Goal: Transaction & Acquisition: Purchase product/service

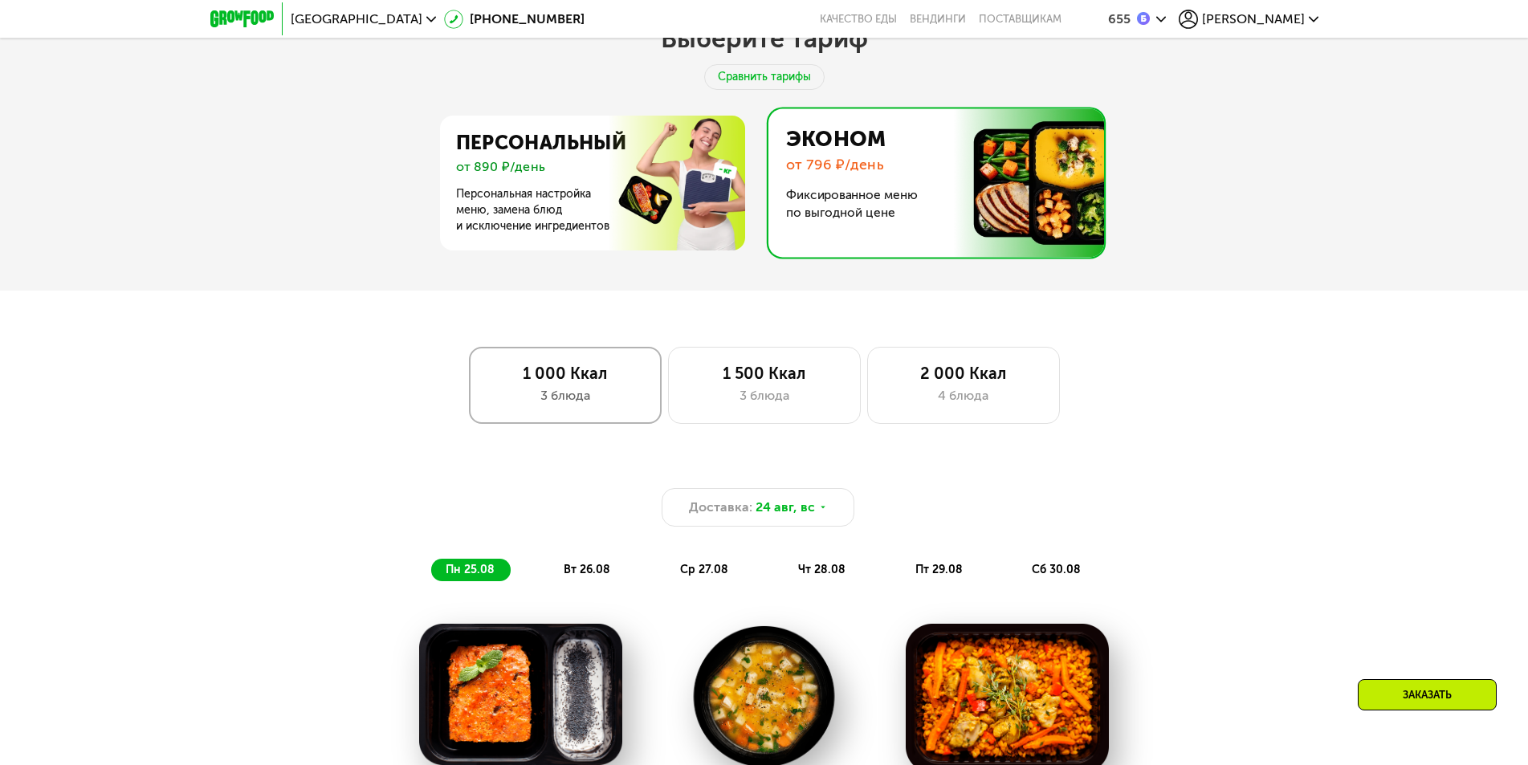
scroll to position [854, 0]
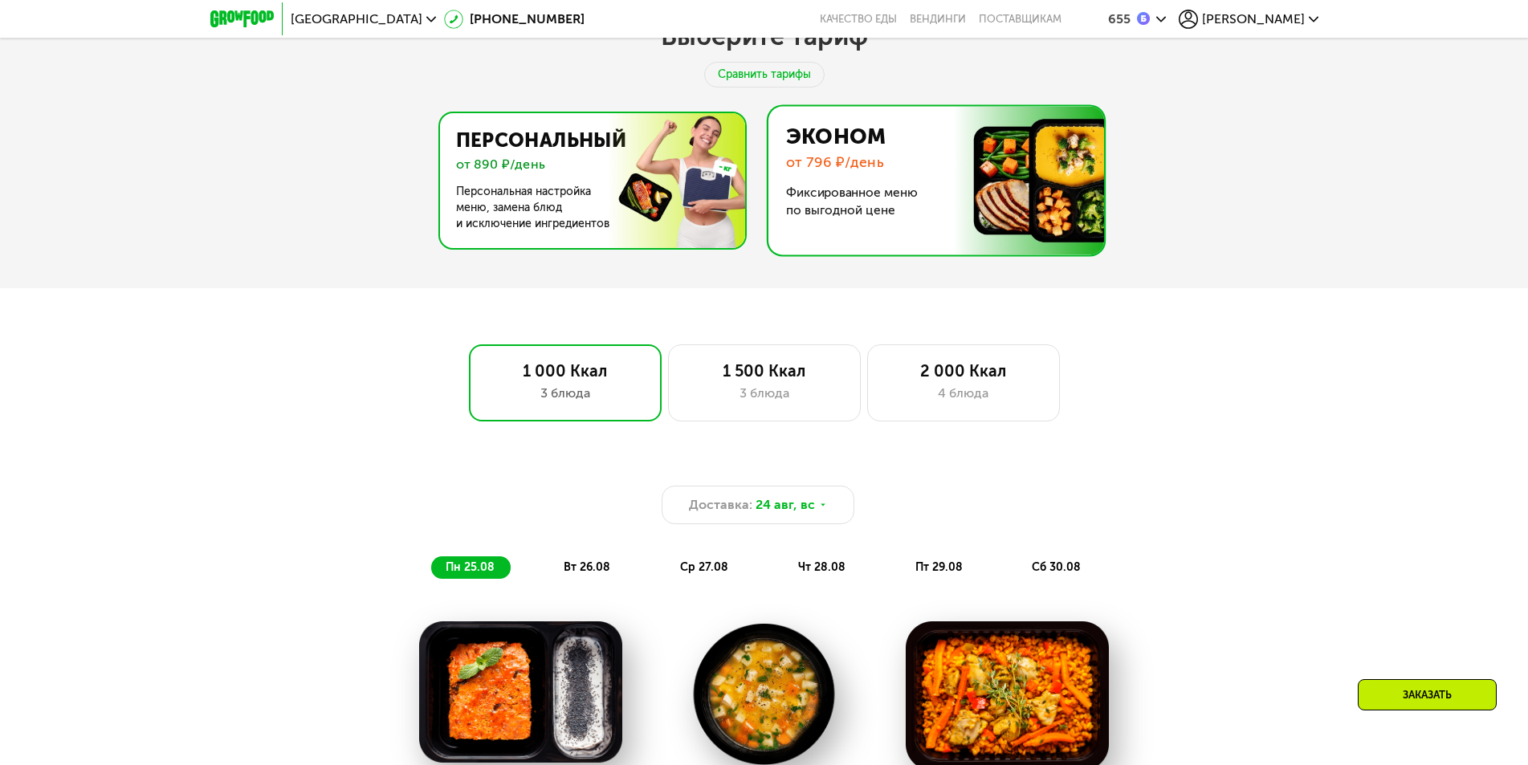
click at [578, 201] on img at bounding box center [588, 180] width 312 height 135
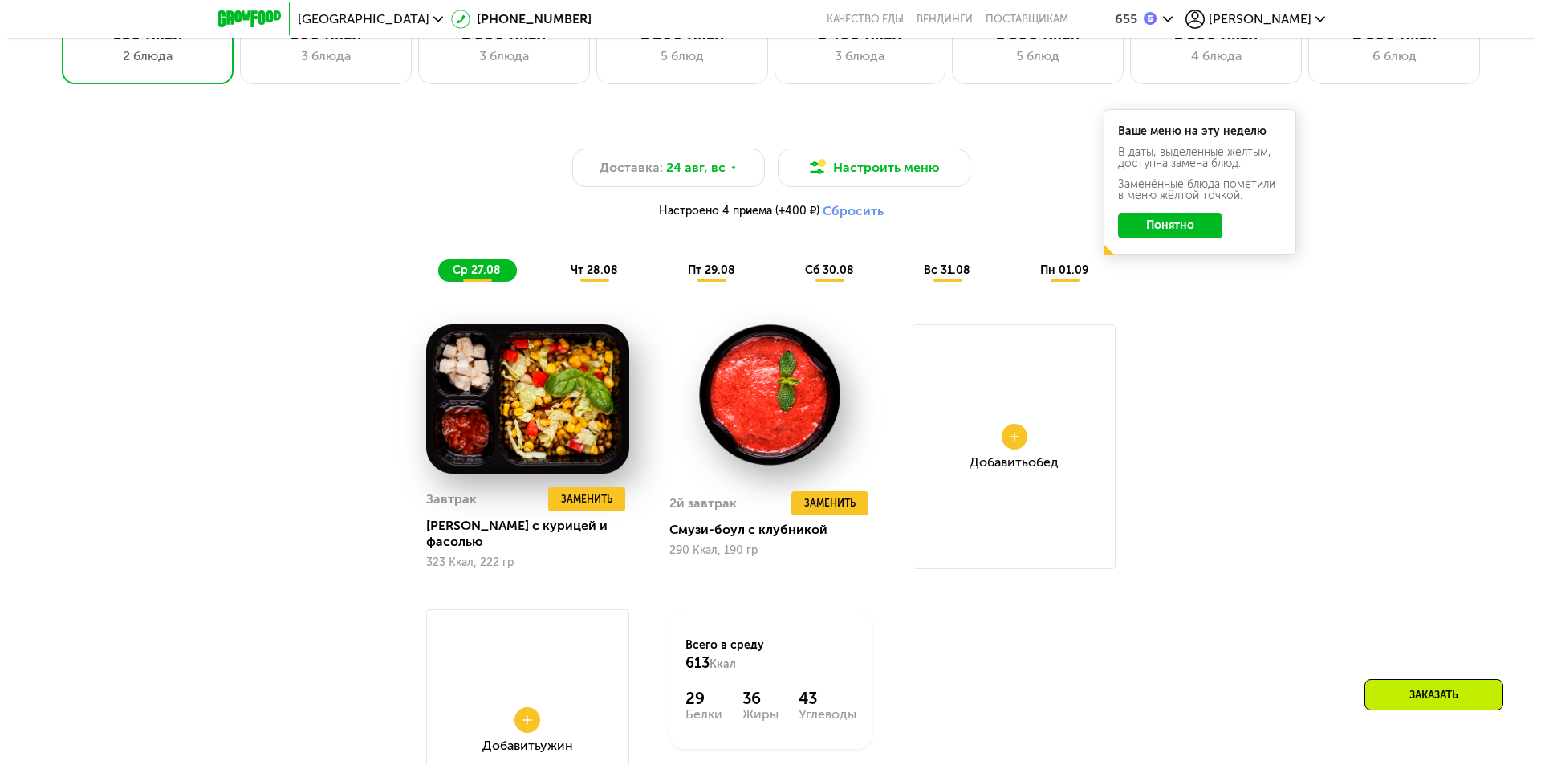
scroll to position [1283, 0]
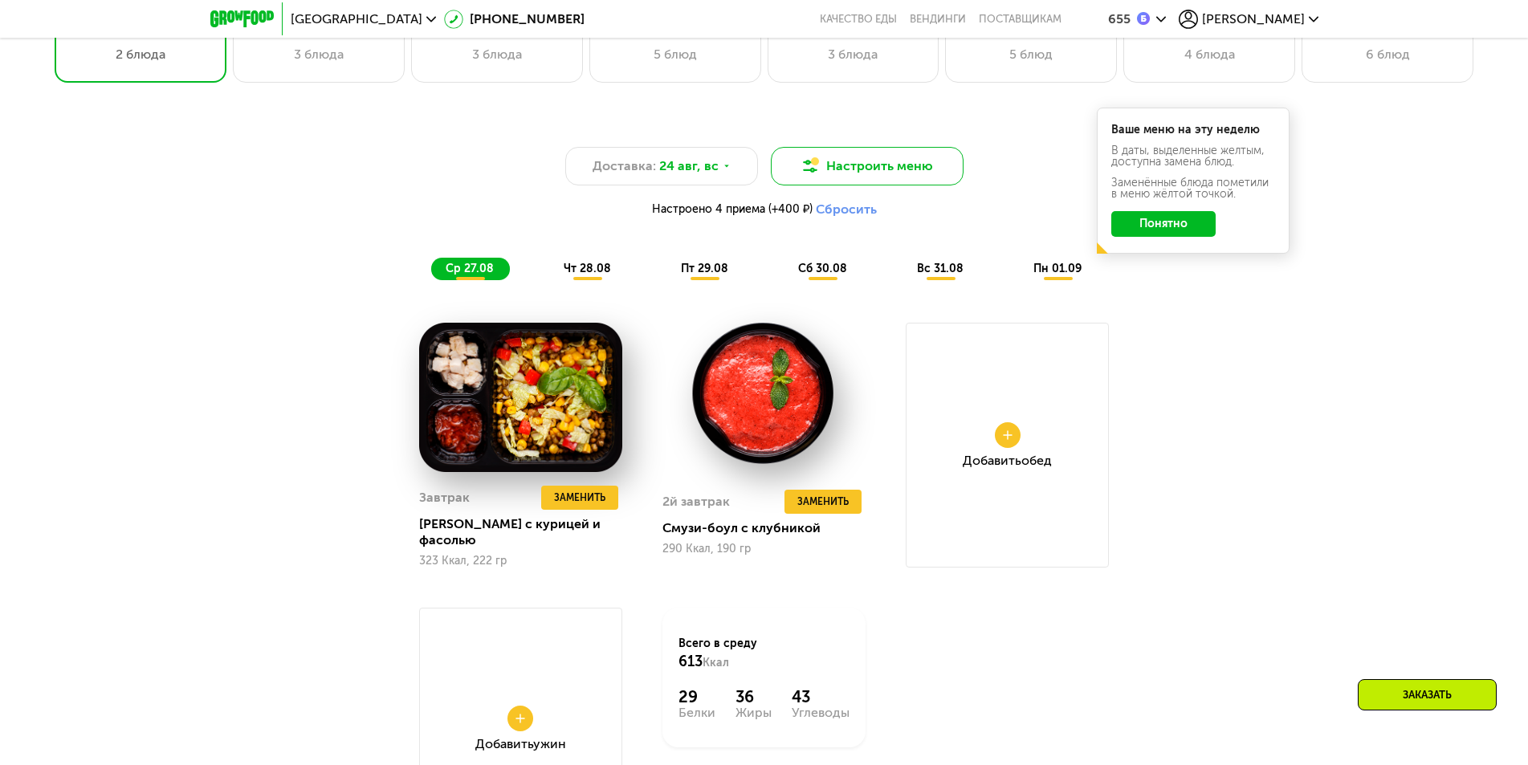
click at [931, 184] on button "Настроить меню" at bounding box center [867, 166] width 193 height 39
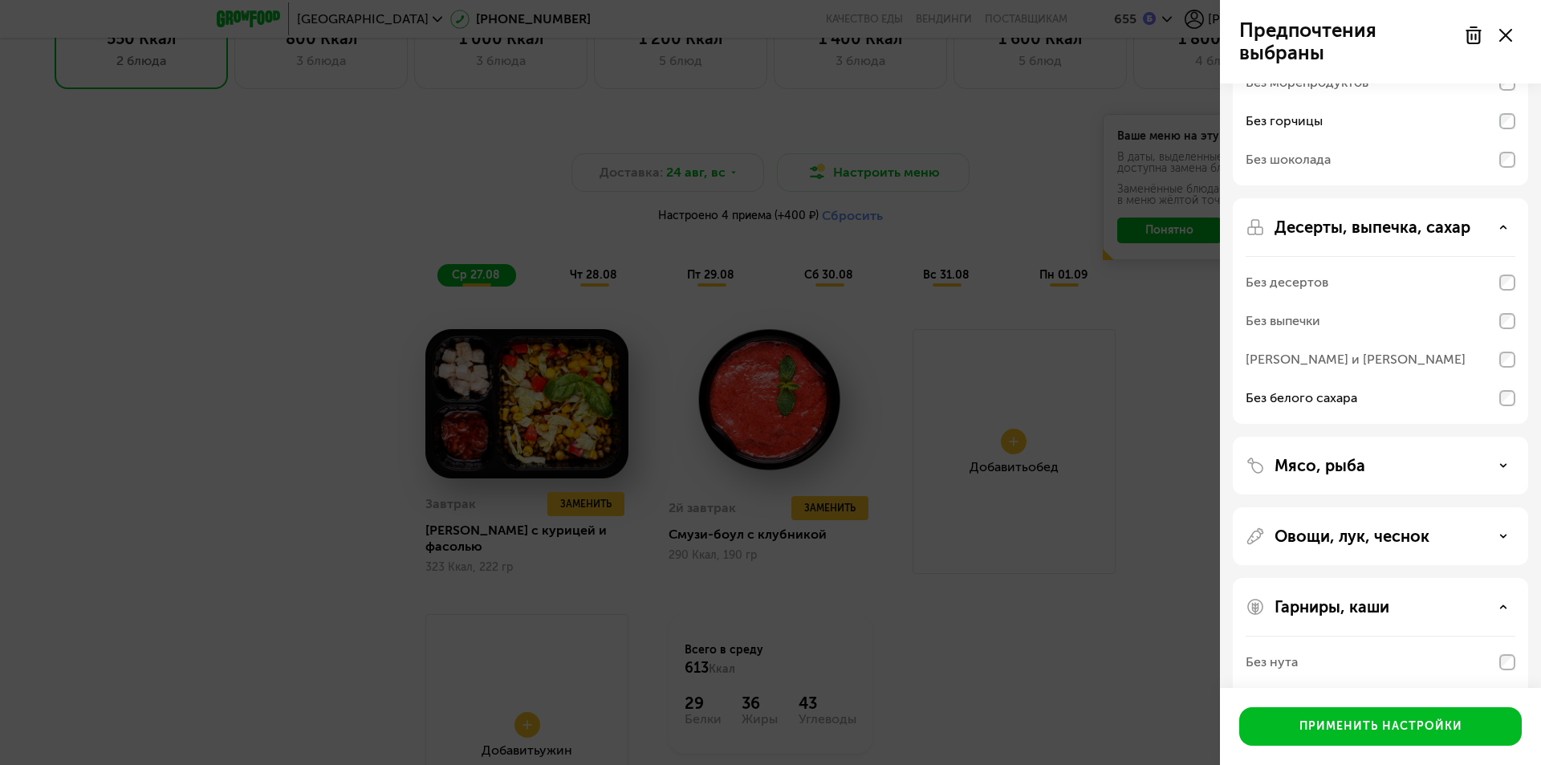
scroll to position [214, 0]
click at [1456, 577] on div "Овощи, лук, чеснок" at bounding box center [1380, 709] width 295 height 264
click at [1458, 534] on div "Овощи, лук, чеснок" at bounding box center [1381, 535] width 270 height 19
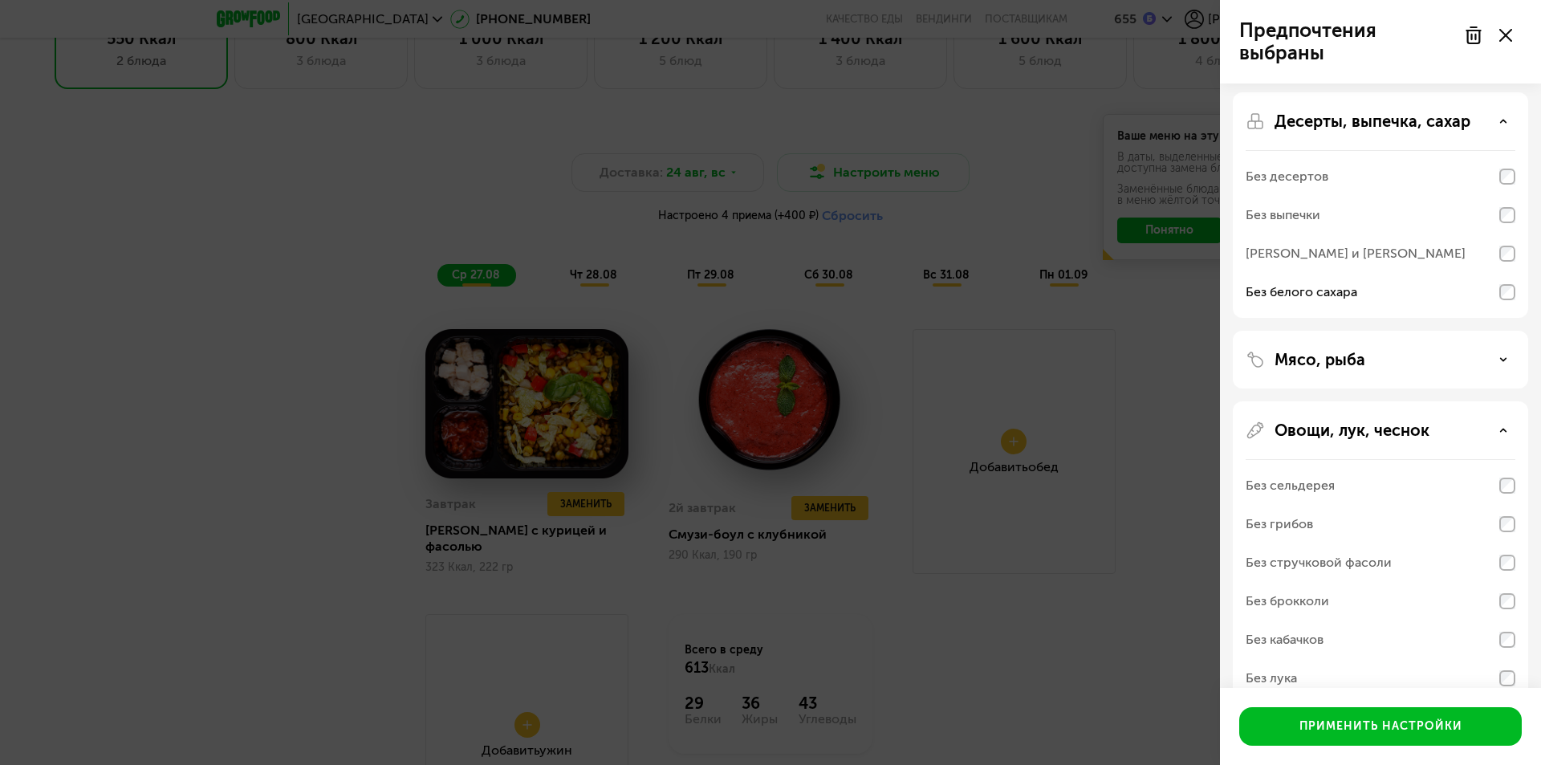
scroll to position [320, 0]
drag, startPoint x: 1361, startPoint y: 559, endPoint x: 1364, endPoint y: 551, distance: 8.6
click at [1362, 554] on div "Без стручковой фасоли" at bounding box center [1319, 561] width 146 height 19
click at [1364, 559] on div "Без стручковой фасоли" at bounding box center [1319, 561] width 146 height 19
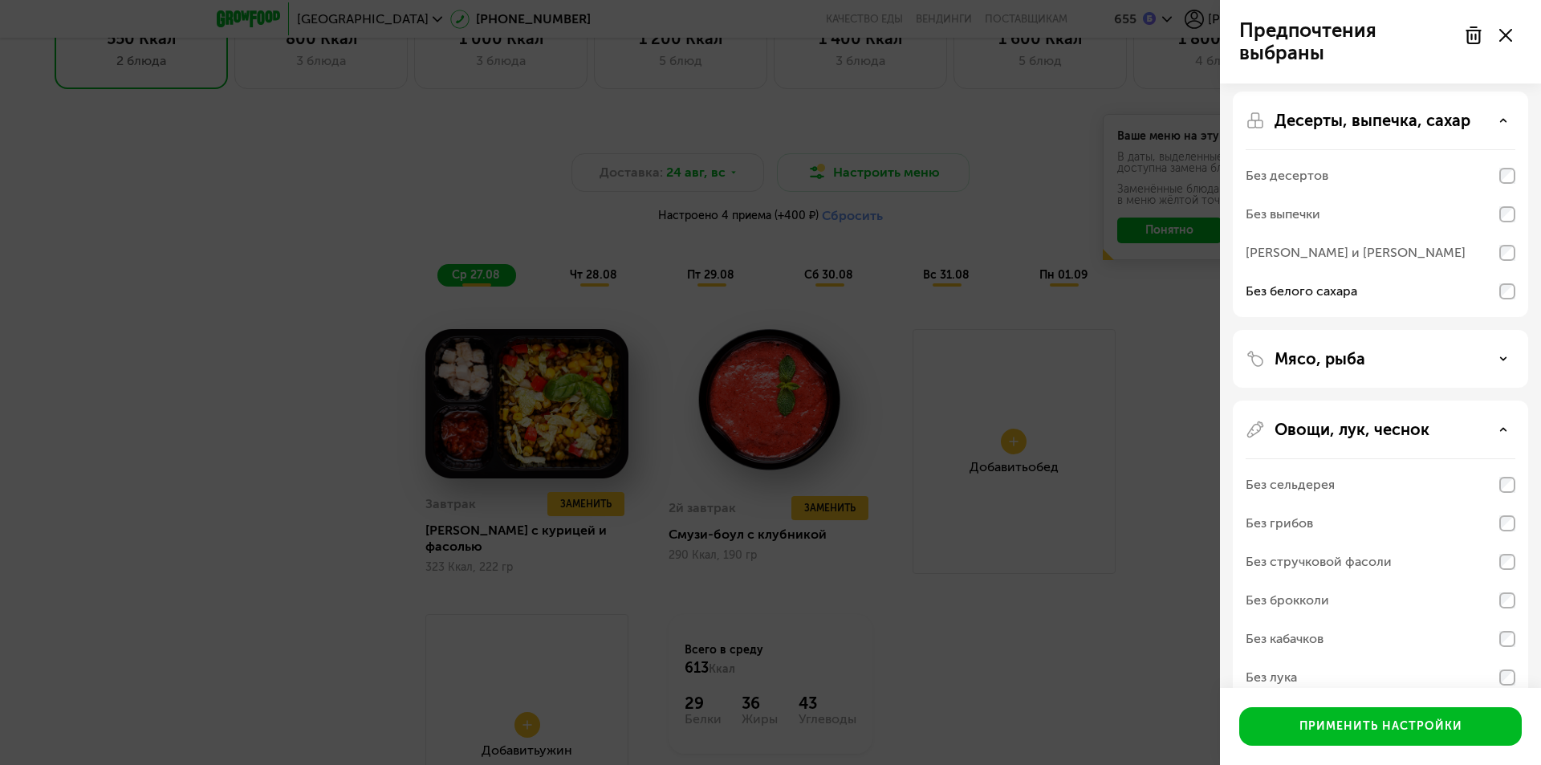
click at [1364, 559] on div "Без стручковой фасоли" at bounding box center [1319, 561] width 146 height 19
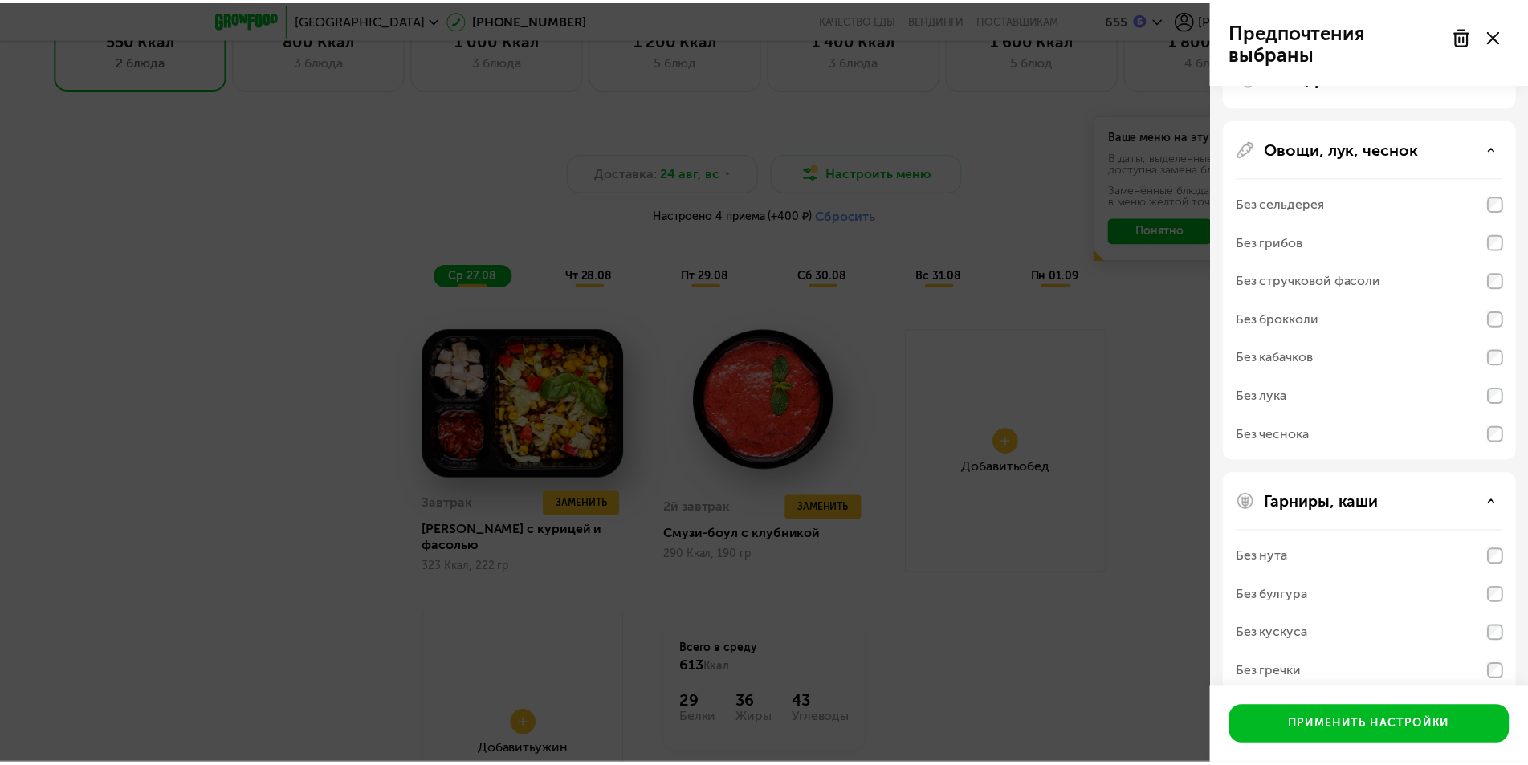
scroll to position [667, 0]
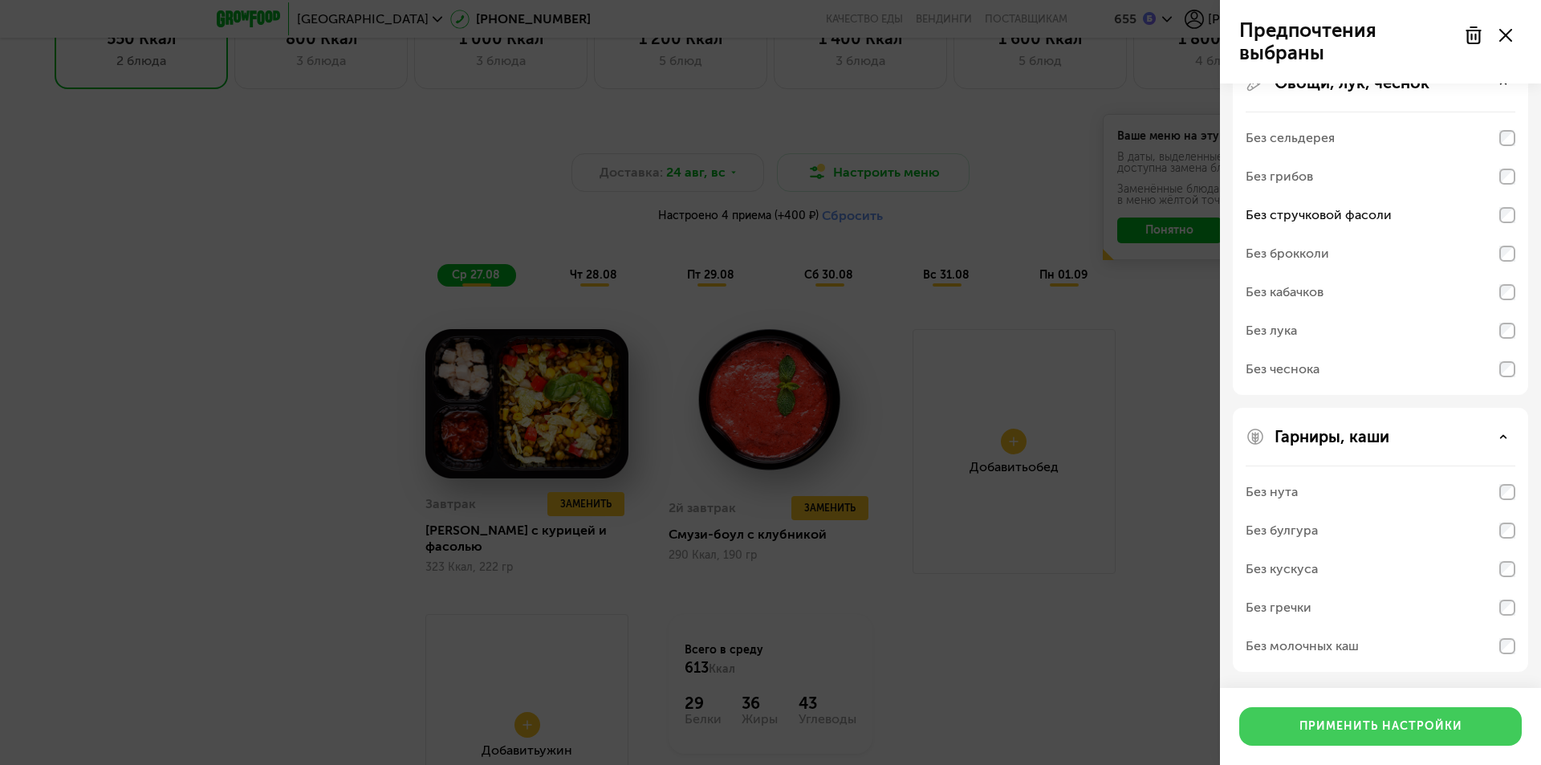
click at [1414, 736] on button "Применить настройки" at bounding box center [1380, 726] width 283 height 39
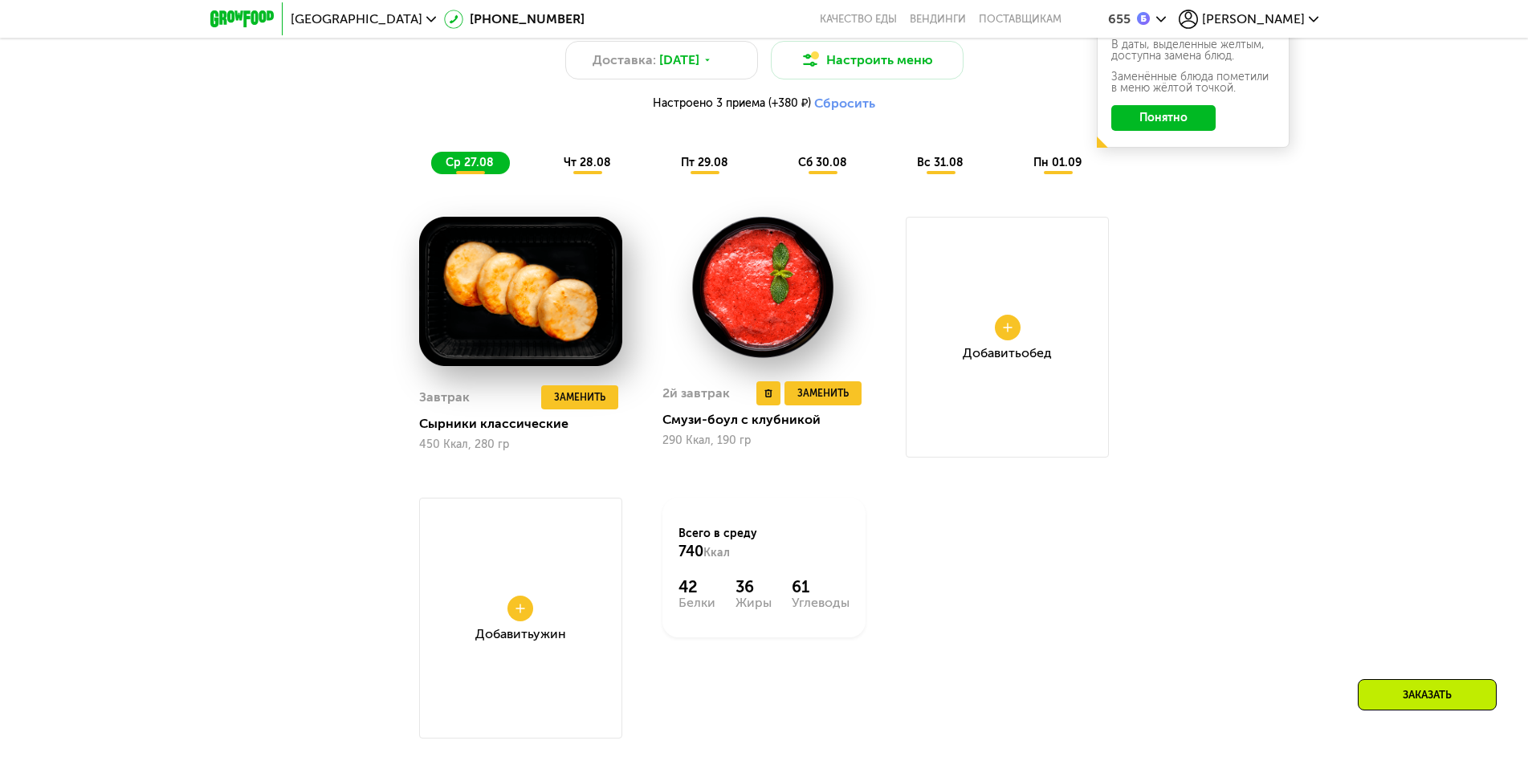
scroll to position [1389, 0]
click at [592, 169] on span "чт 28.08" at bounding box center [586, 162] width 47 height 14
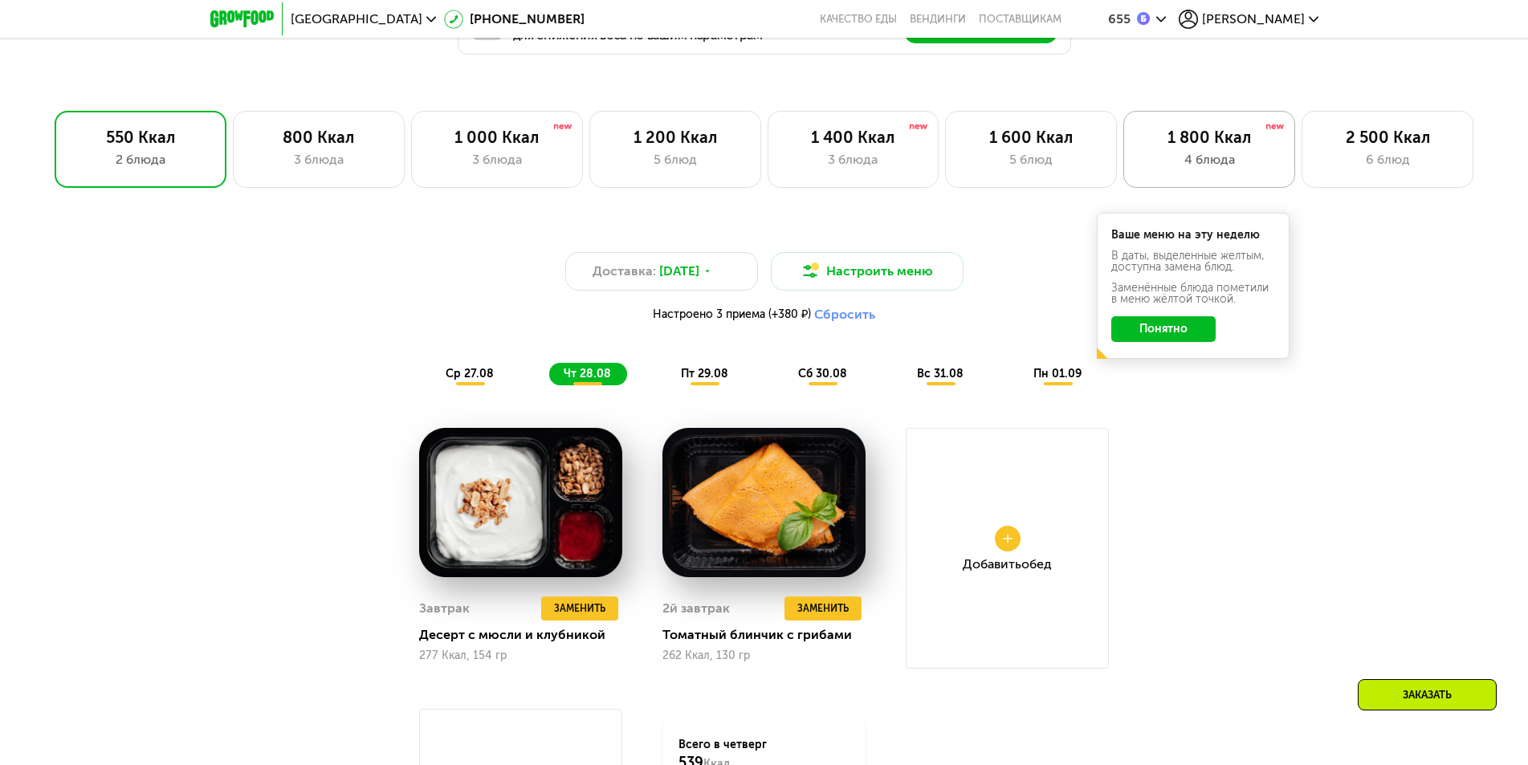
scroll to position [1177, 0]
click at [1190, 160] on div "4 блюда" at bounding box center [1209, 160] width 138 height 19
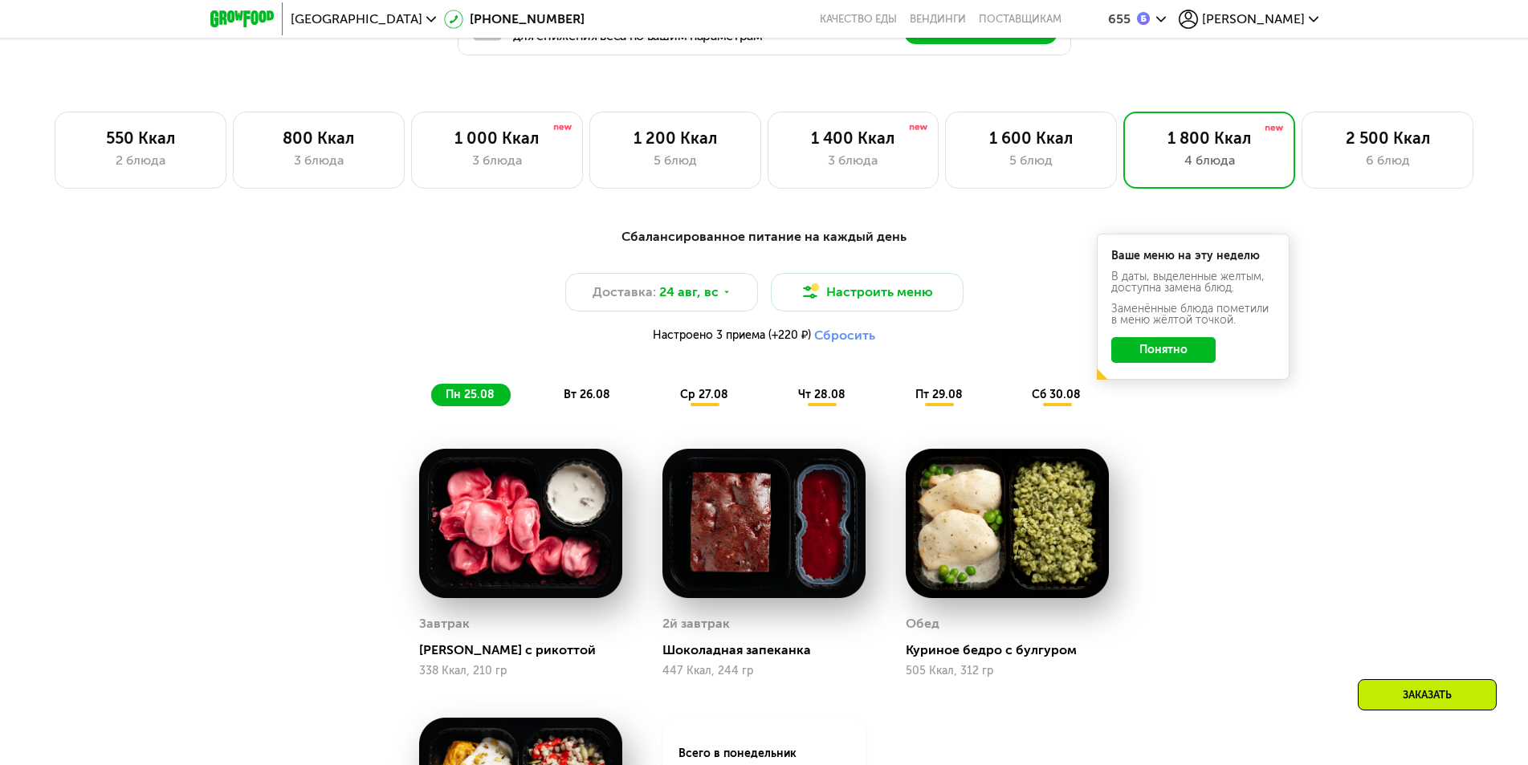
click at [705, 398] on span "ср 27.08" at bounding box center [704, 395] width 48 height 14
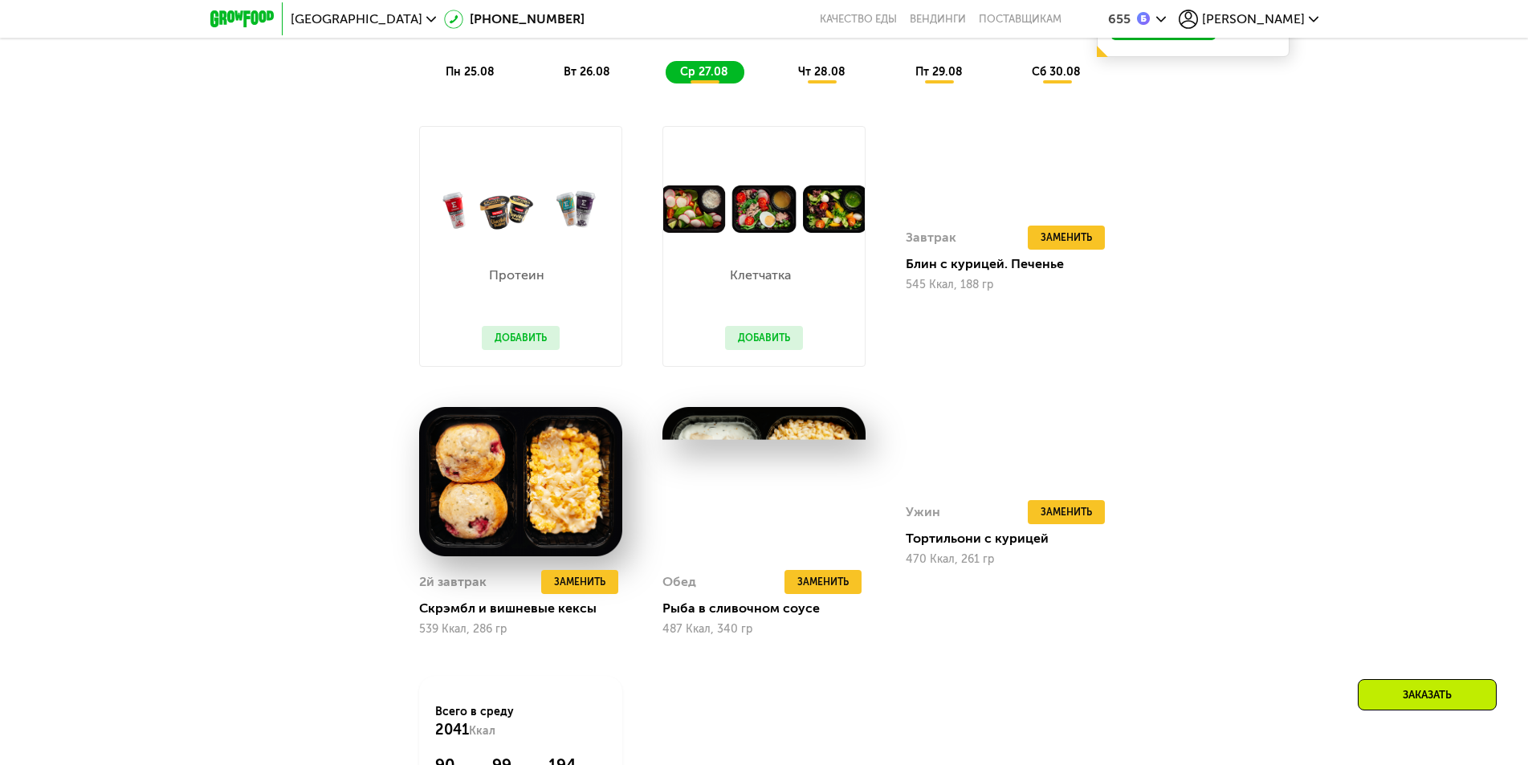
scroll to position [1498, 0]
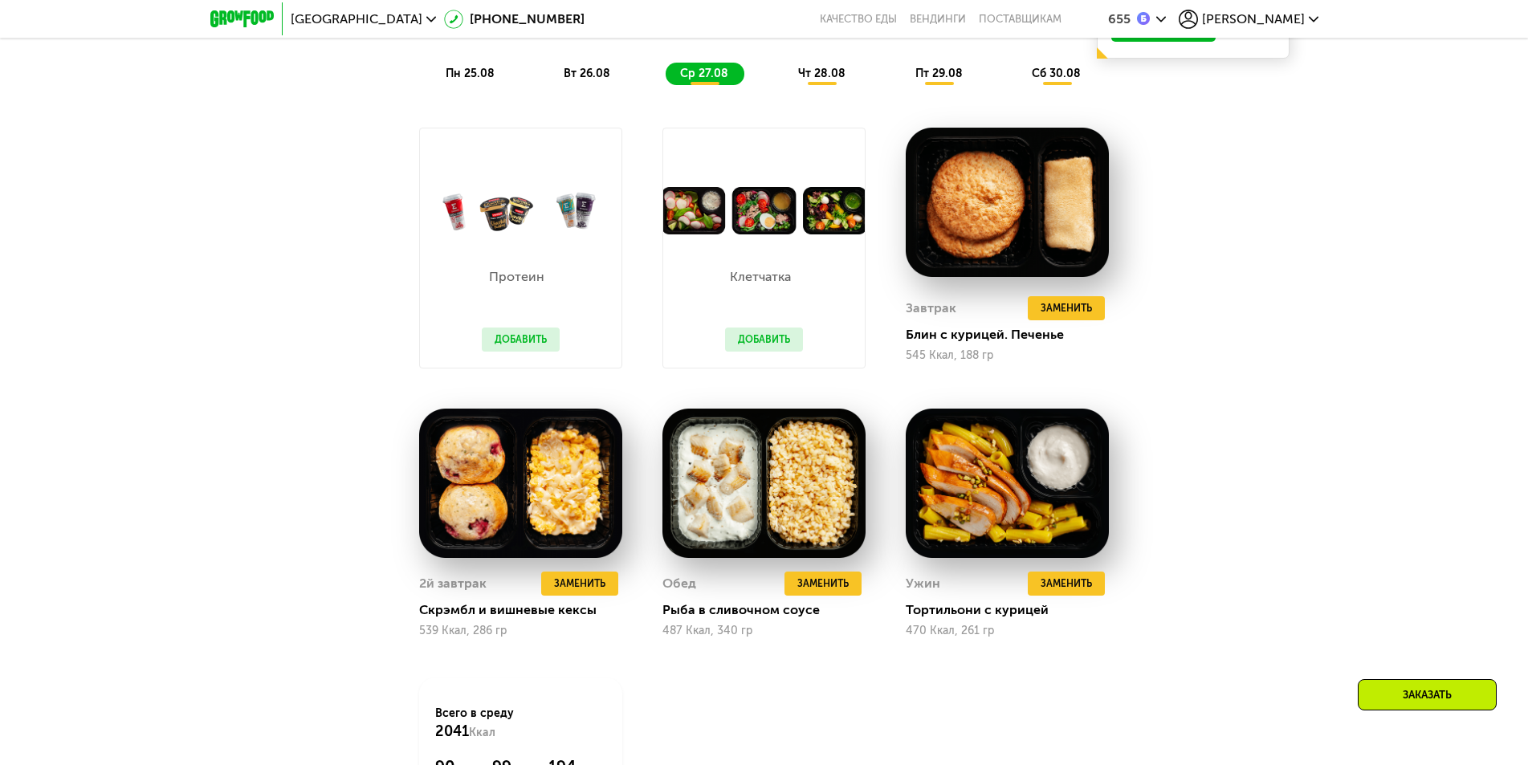
click at [823, 80] on span "чт 28.08" at bounding box center [821, 74] width 47 height 14
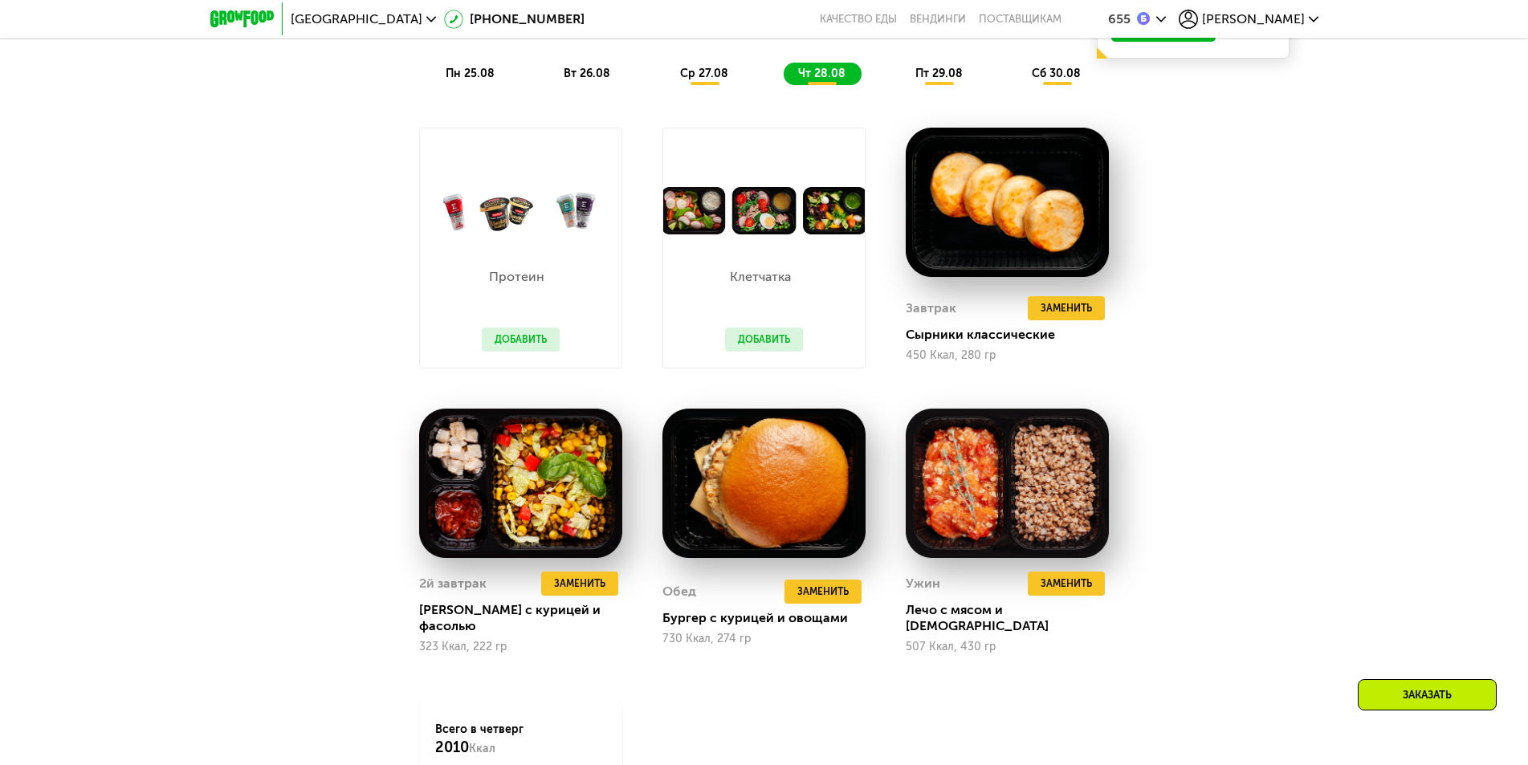
click at [1017, 85] on div "пт 29.08" at bounding box center [1056, 74] width 79 height 22
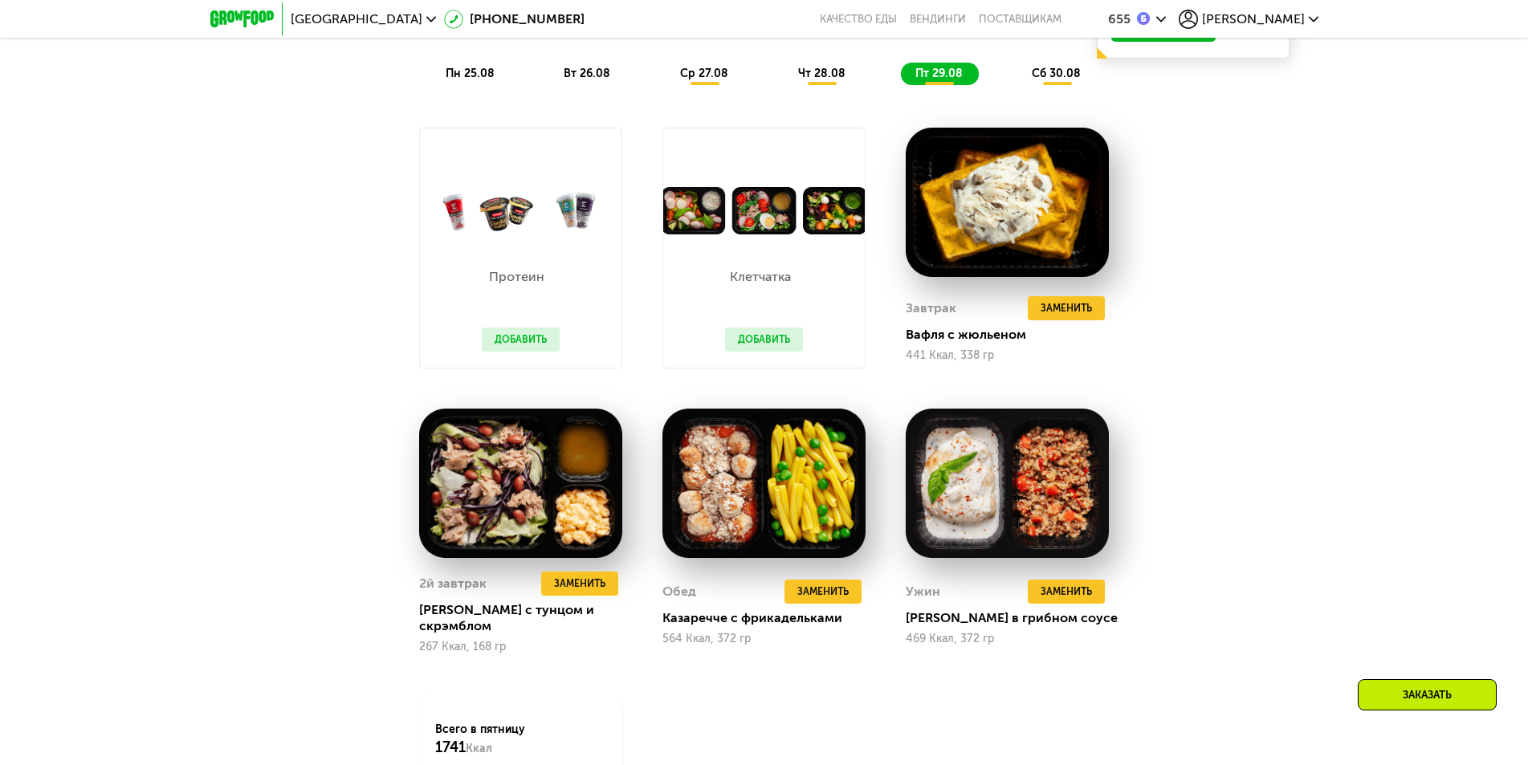
click at [1039, 73] on span "сб 30.08" at bounding box center [1055, 74] width 49 height 14
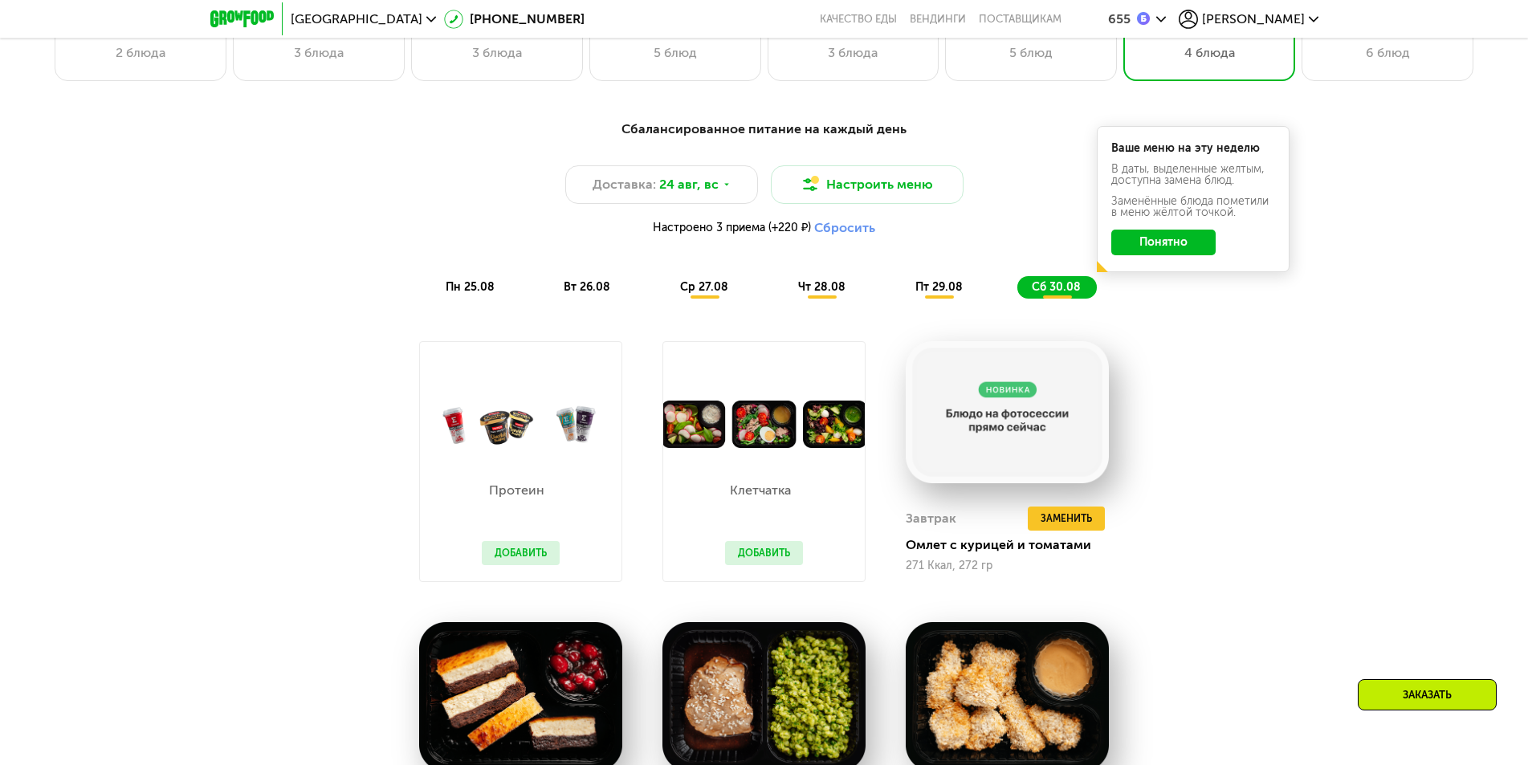
scroll to position [1283, 0]
click at [665, 293] on div "вт 26.08" at bounding box center [704, 288] width 79 height 22
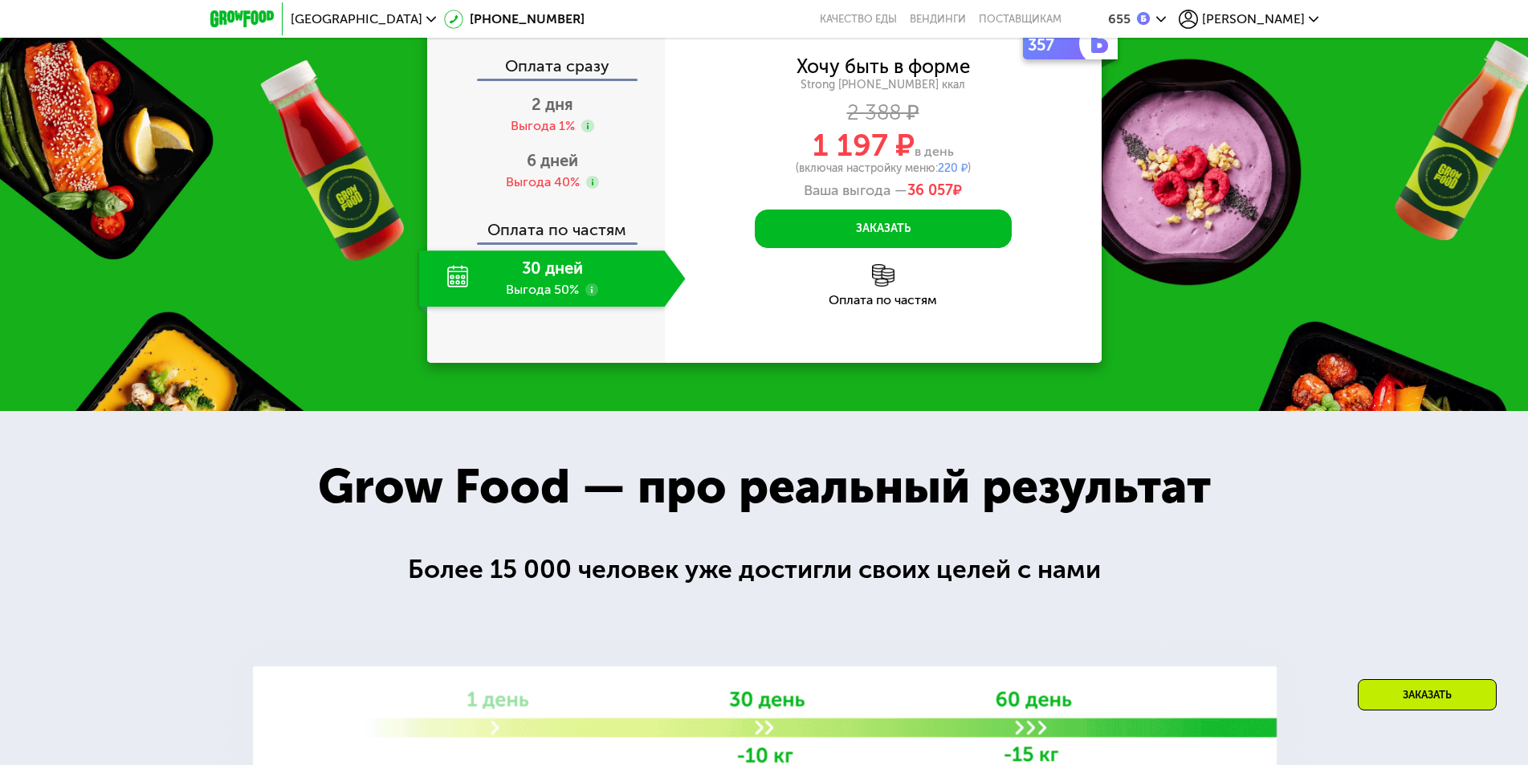
scroll to position [2245, 0]
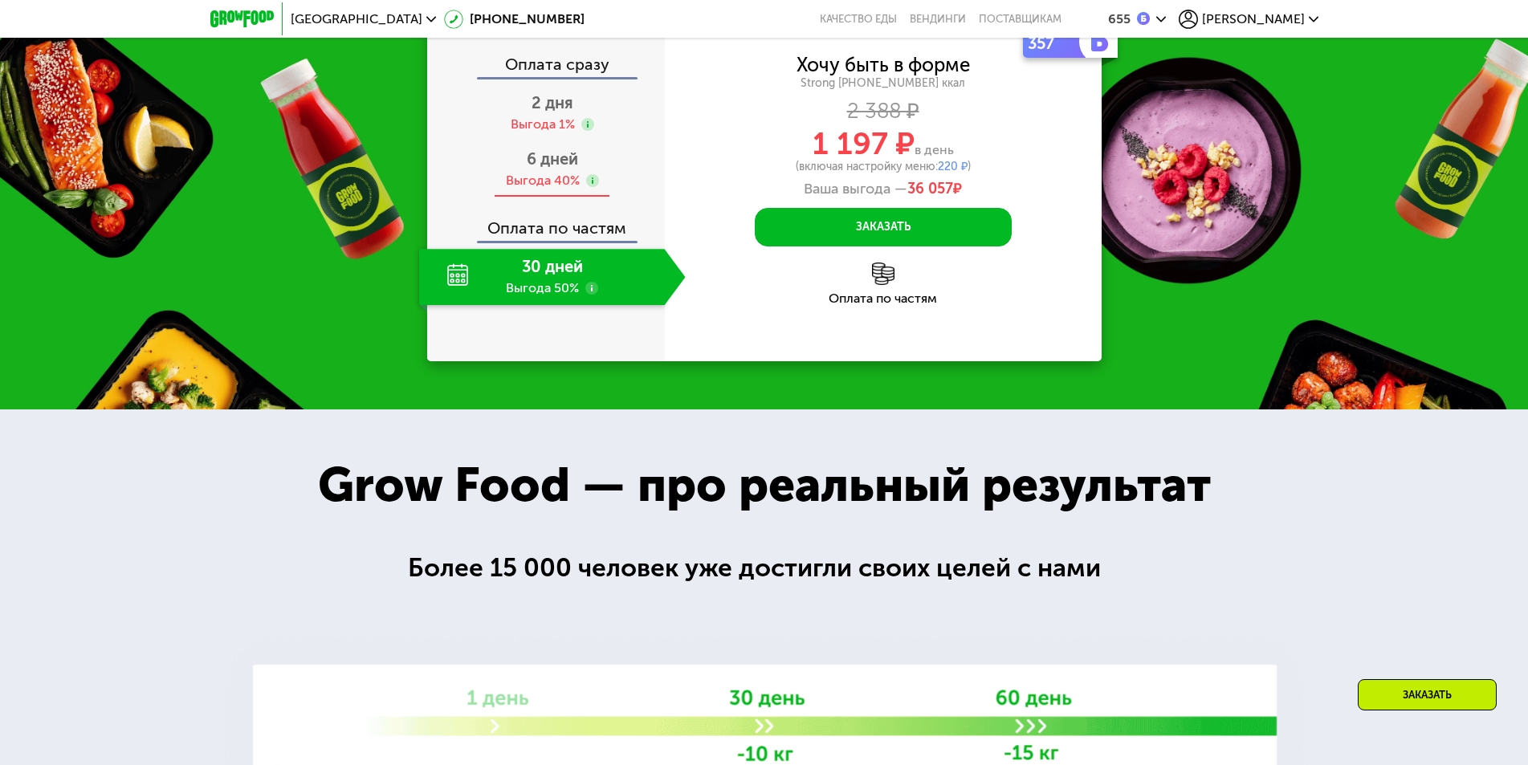
click at [551, 169] on span "6 дней" at bounding box center [552, 158] width 51 height 19
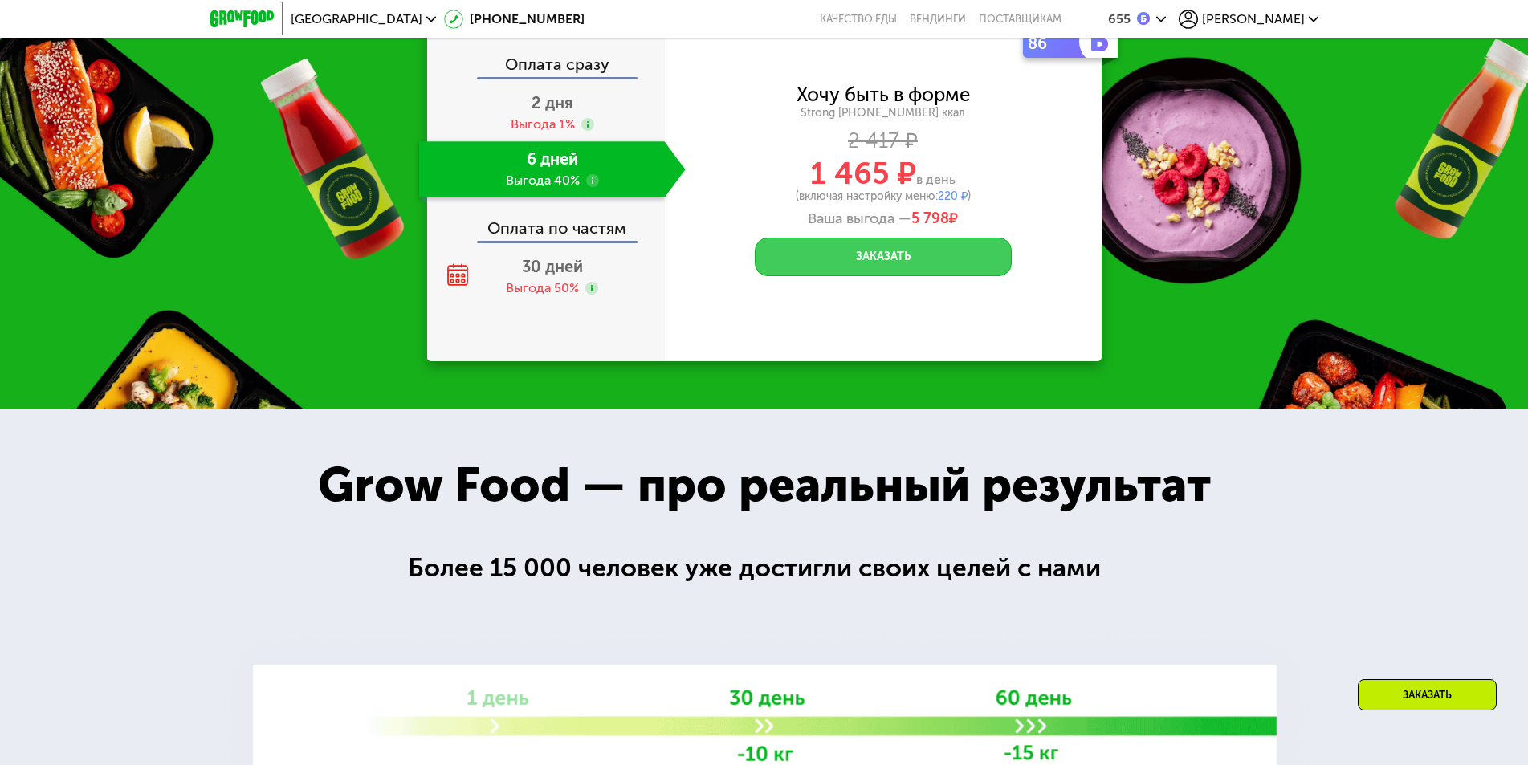
click at [856, 276] on button "Заказать" at bounding box center [883, 257] width 257 height 39
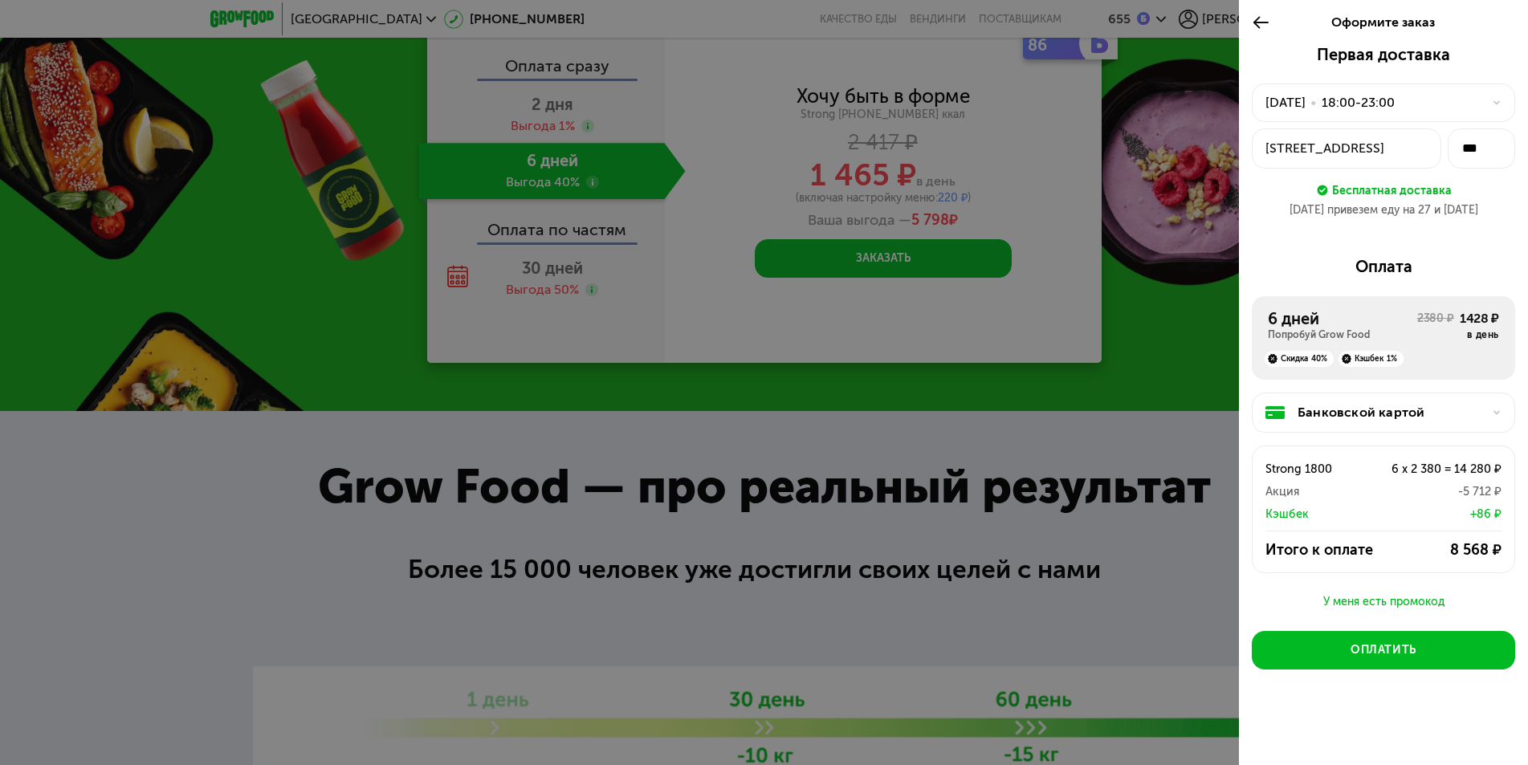
scroll to position [2245, 0]
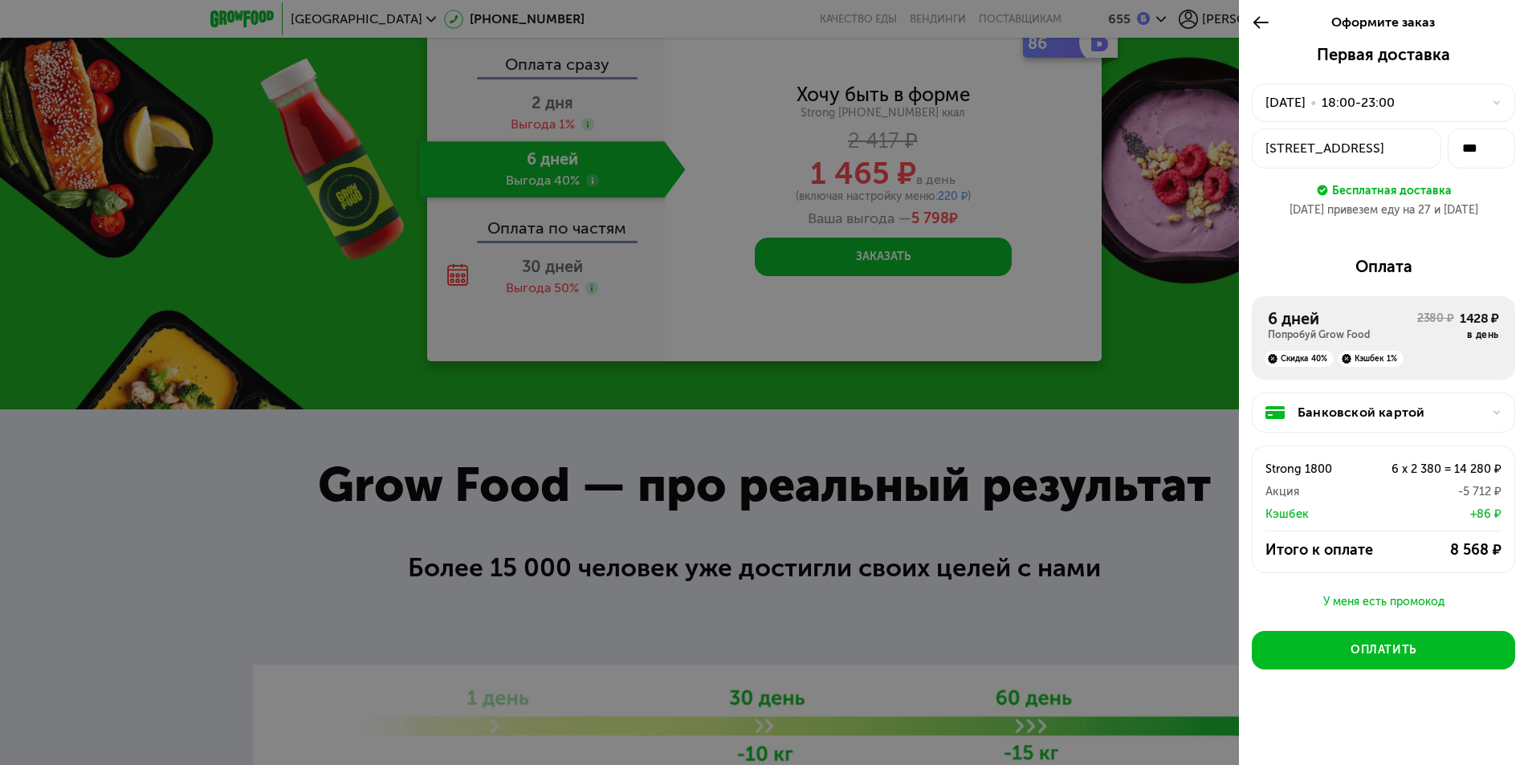
click at [1448, 420] on div "Банковской картой" at bounding box center [1389, 412] width 185 height 19
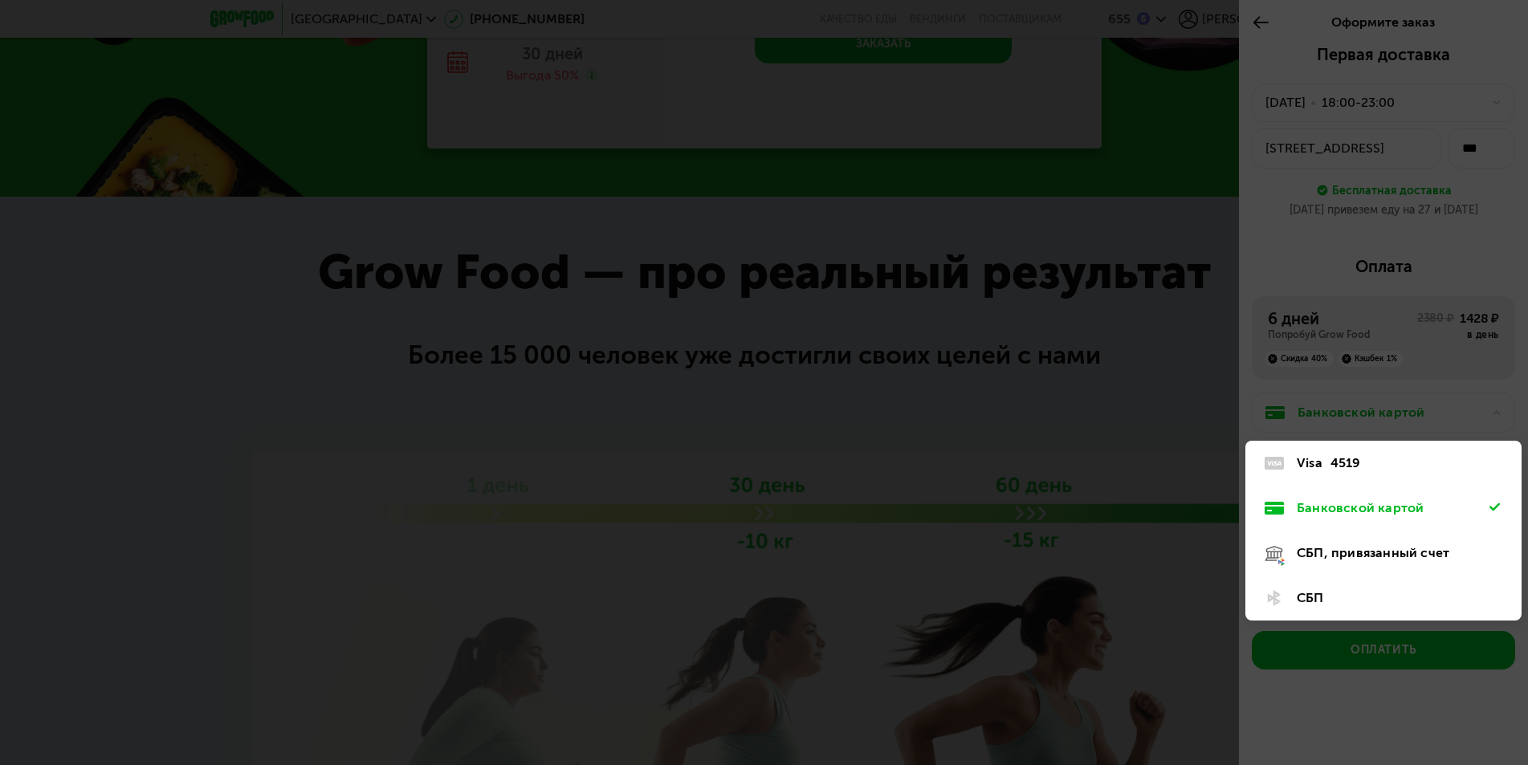
scroll to position [2459, 0]
click at [1263, 276] on div at bounding box center [764, 382] width 1528 height 765
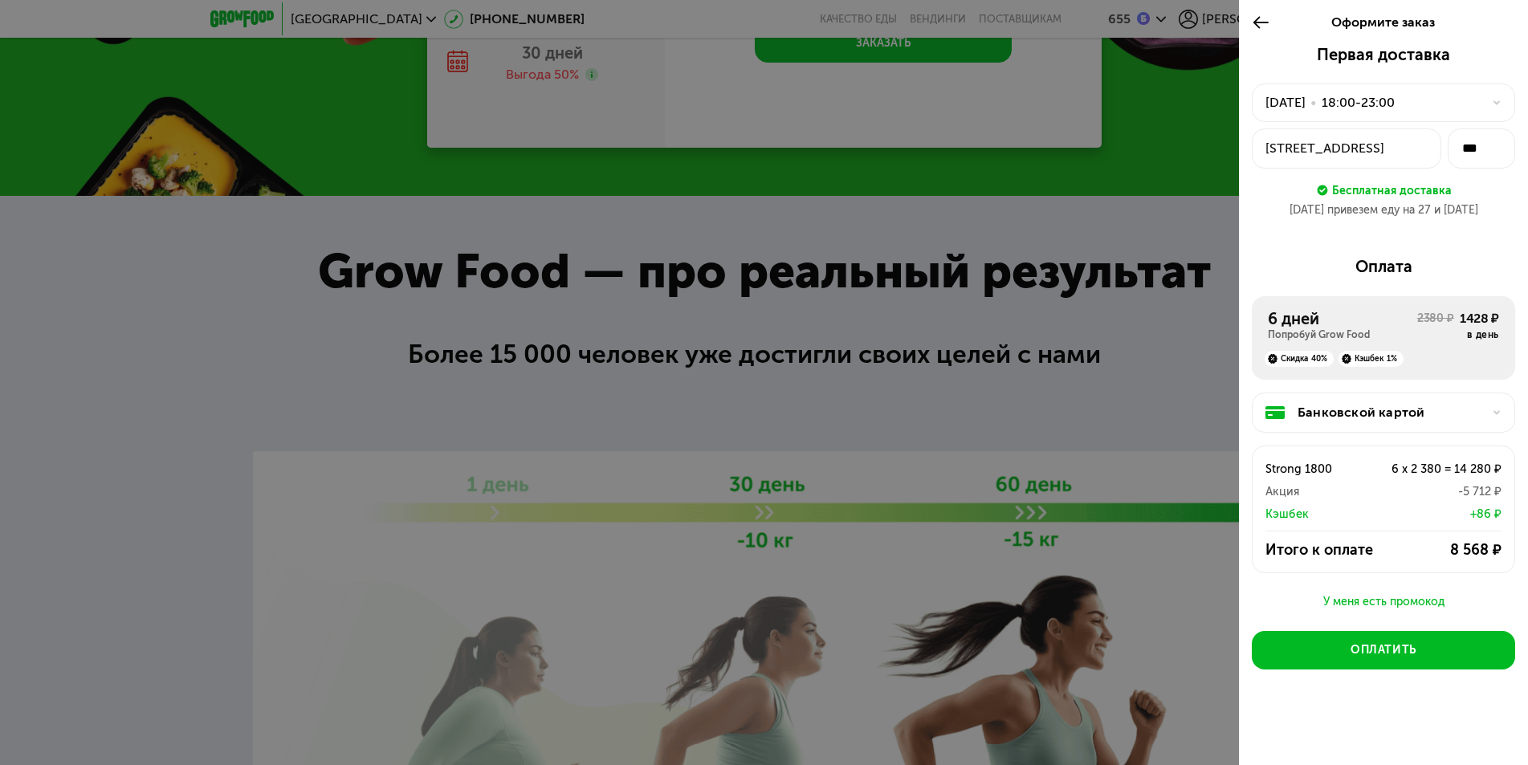
click at [1342, 597] on div "У меня есть промокод" at bounding box center [1382, 601] width 263 height 19
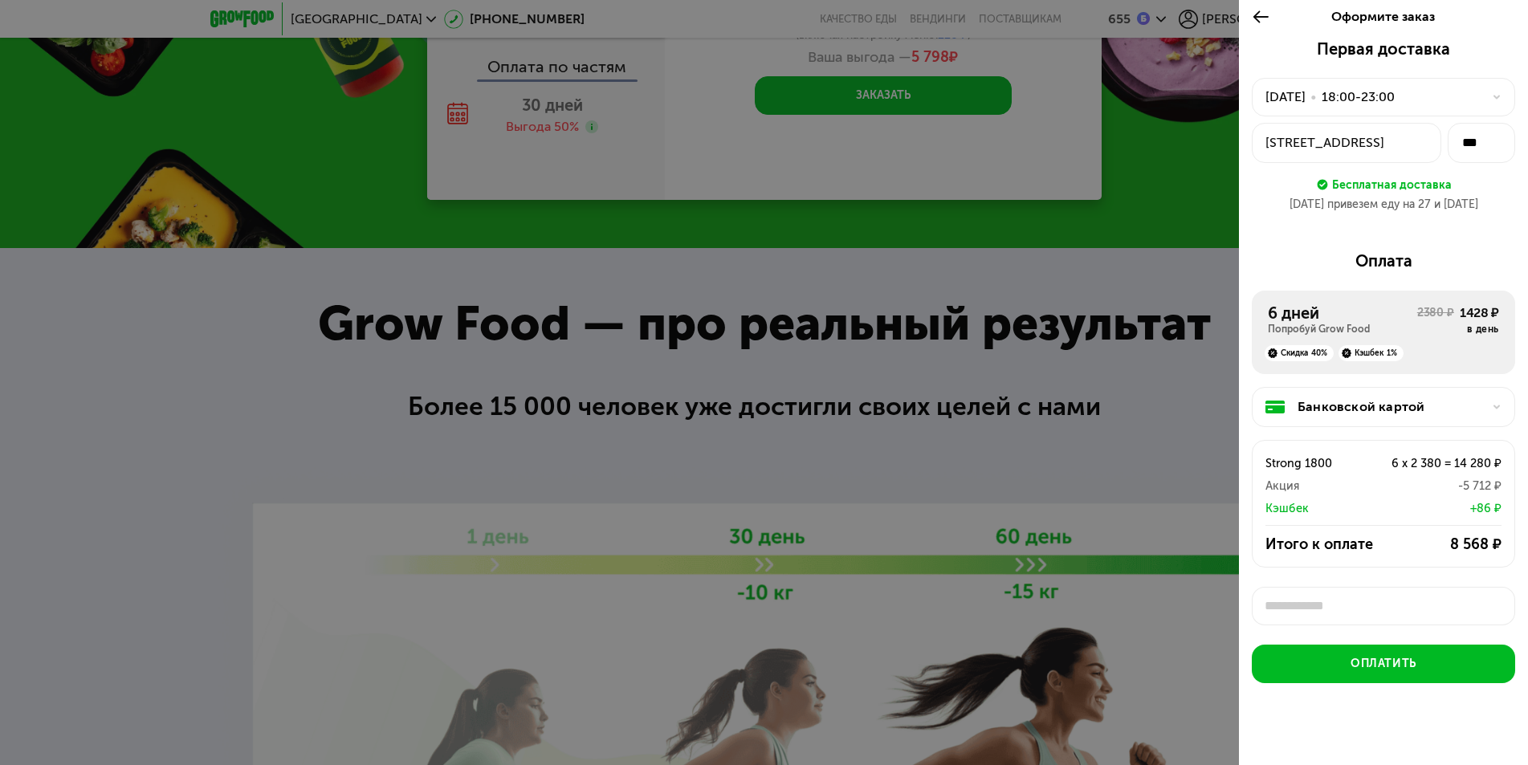
scroll to position [2406, 0]
click at [1183, 18] on div at bounding box center [764, 382] width 1528 height 765
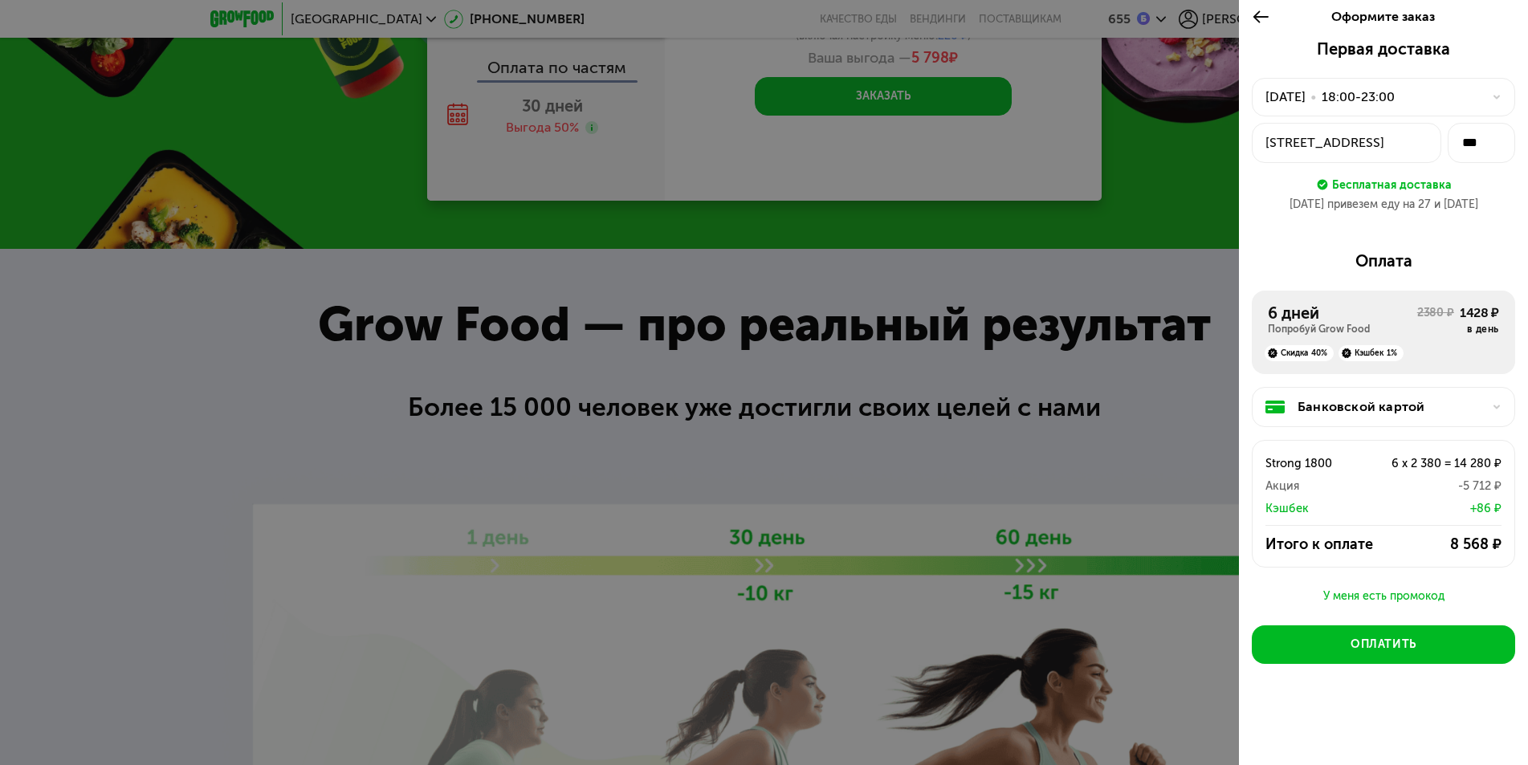
click at [1174, 17] on div at bounding box center [764, 382] width 1528 height 765
click at [1174, 19] on div at bounding box center [764, 382] width 1528 height 765
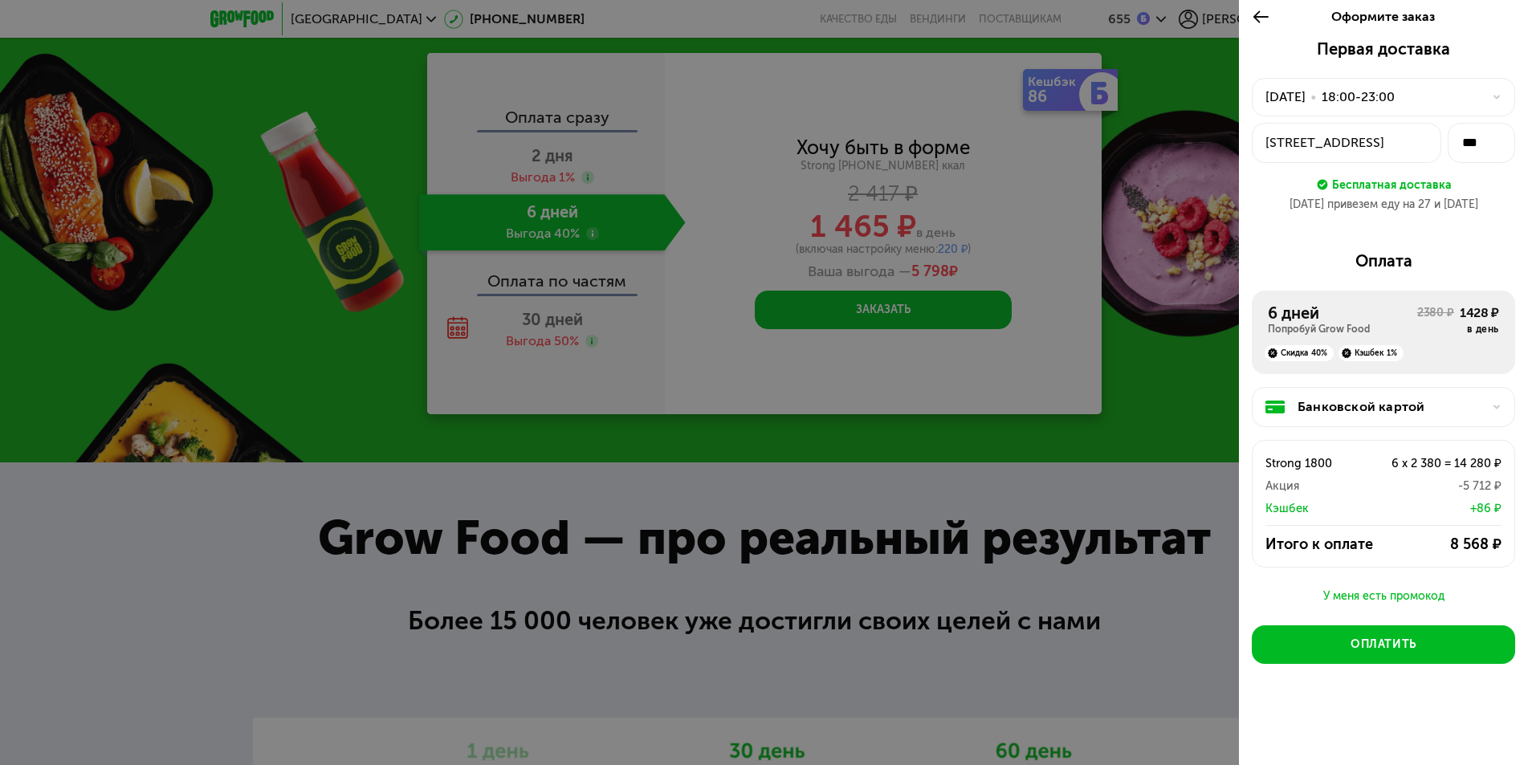
scroll to position [2191, 0]
click at [1259, 7] on icon at bounding box center [1260, 16] width 18 height 19
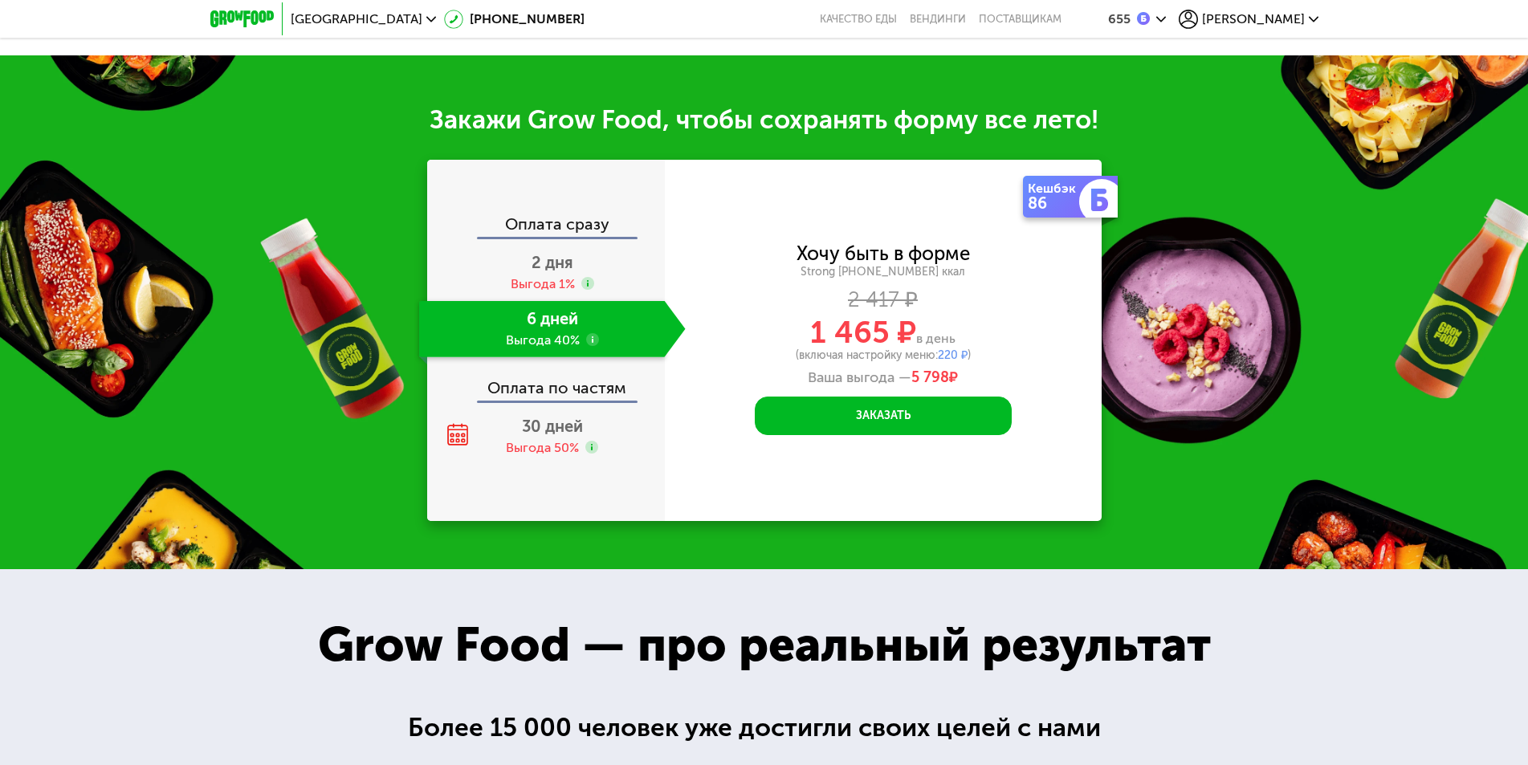
click at [1130, 21] on div "655" at bounding box center [1119, 19] width 22 height 13
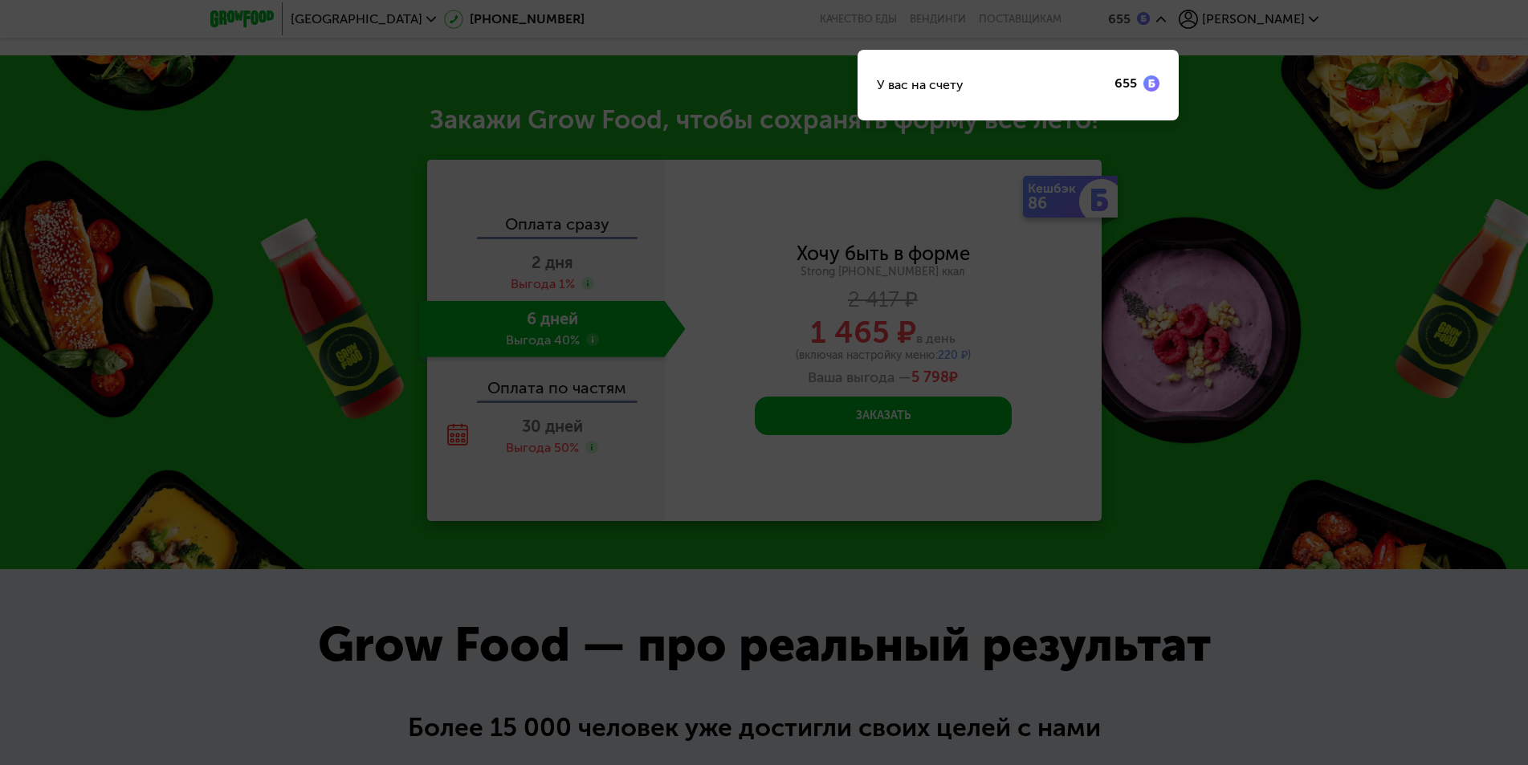
click at [1100, 75] on div "У вас на счету 655" at bounding box center [1017, 85] width 321 height 71
click at [1159, 83] on img at bounding box center [1151, 83] width 16 height 16
click at [1178, 71] on div "У вас на счету 655" at bounding box center [1017, 85] width 321 height 71
click at [1140, 32] on div at bounding box center [764, 382] width 1528 height 765
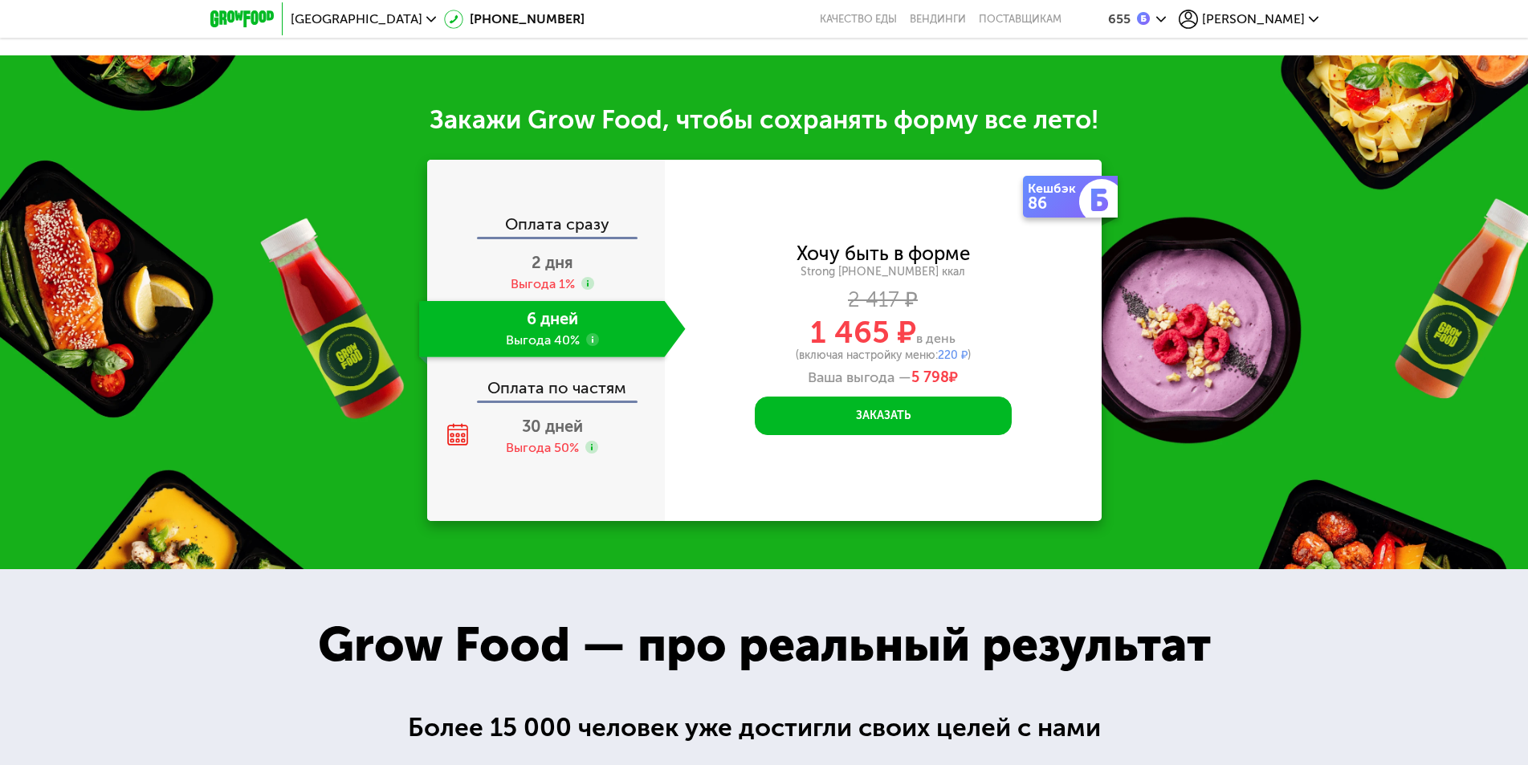
click at [1315, 25] on div "[PERSON_NAME]" at bounding box center [1248, 19] width 140 height 19
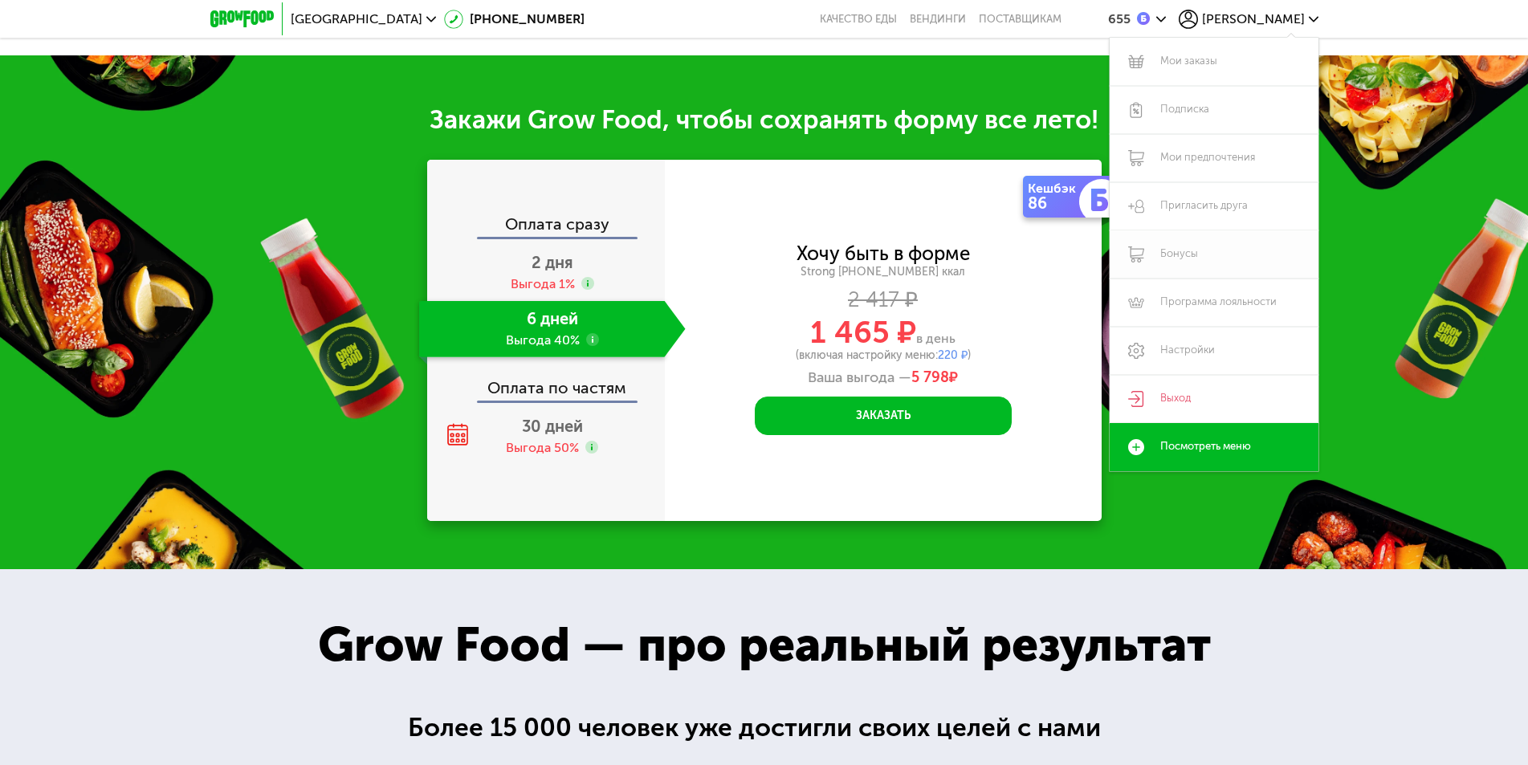
click at [1212, 262] on link "Бонусы" at bounding box center [1213, 254] width 209 height 48
